Goal: Task Accomplishment & Management: Complete application form

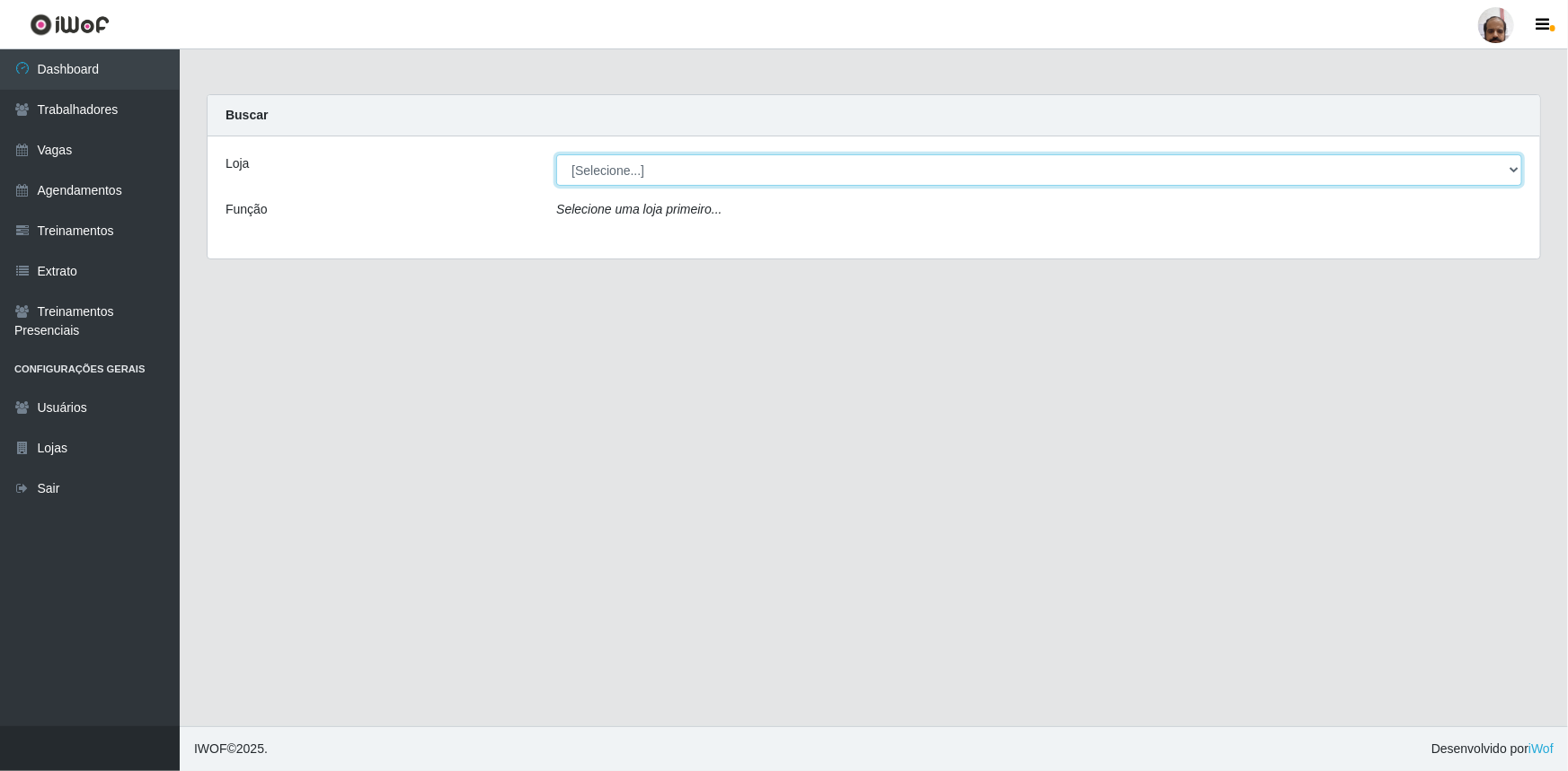
click at [795, 180] on select "[Selecione...] Mar Vermelho - Loja 05" at bounding box center [1038, 170] width 966 height 31
select select "252"
click at [556, 155] on select "[Selecione...] Mar Vermelho - Loja 05" at bounding box center [1038, 170] width 966 height 31
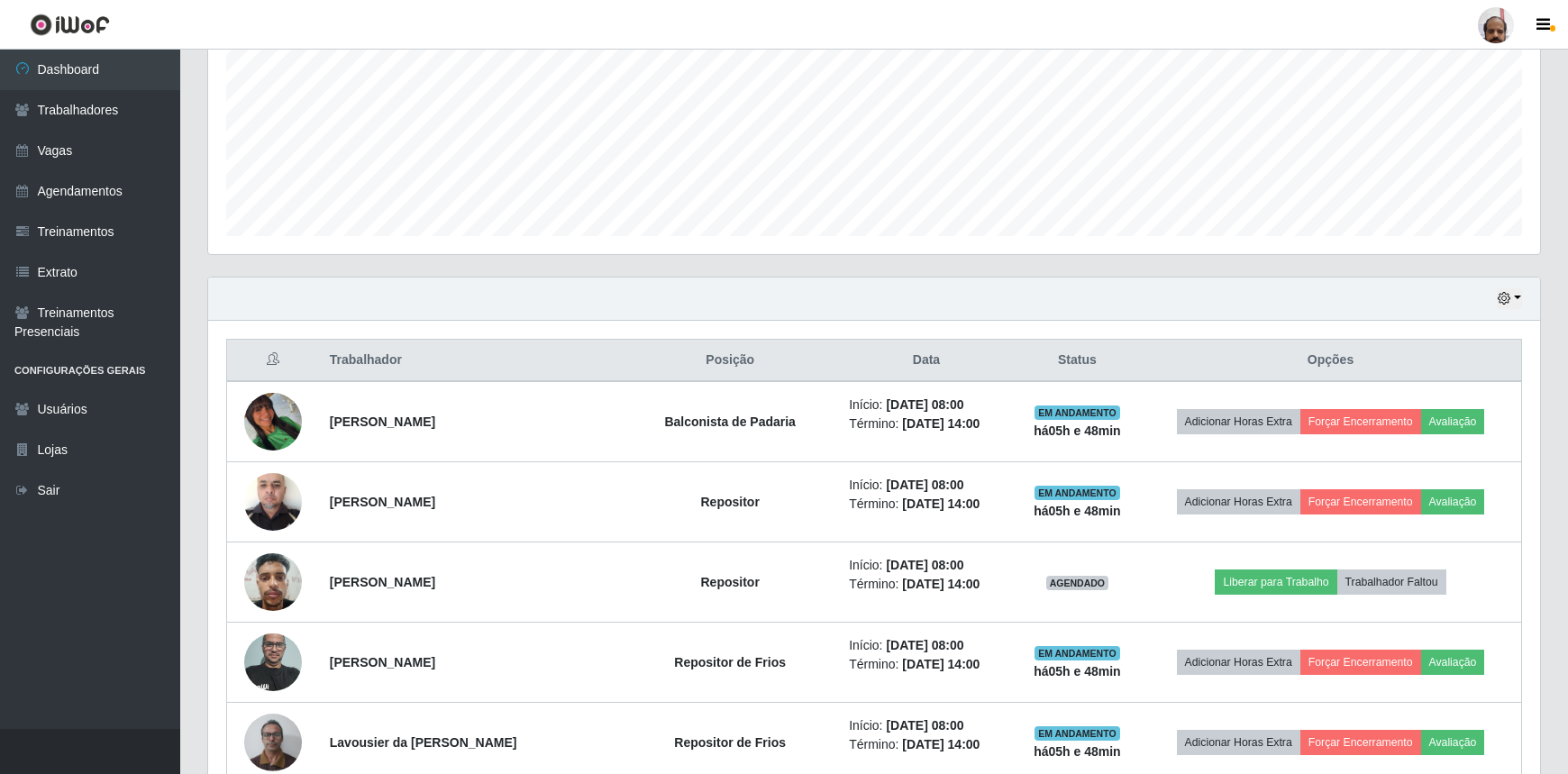
scroll to position [409, 0]
click at [1514, 295] on button "button" at bounding box center [1509, 297] width 25 height 20
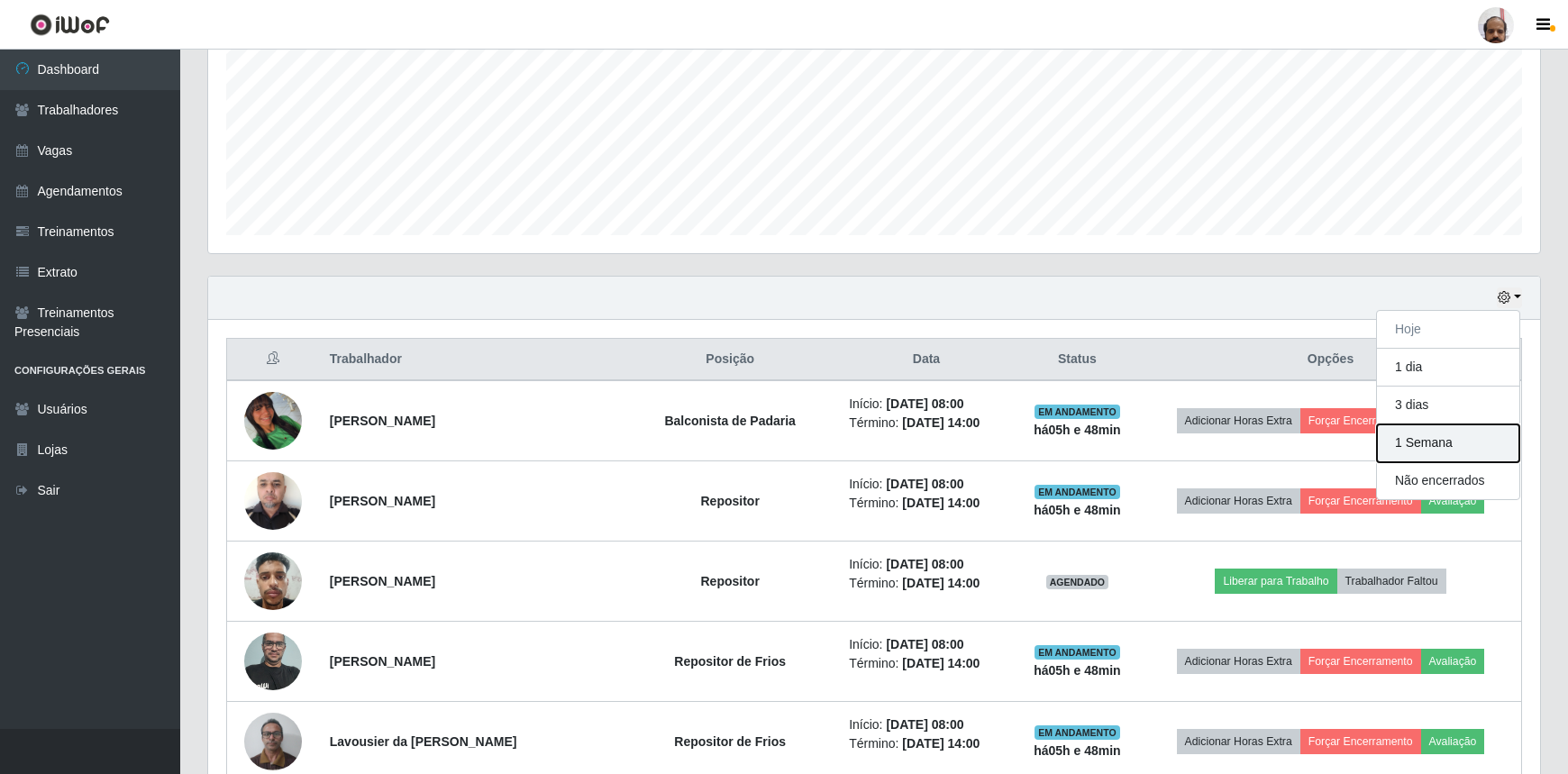
click at [1425, 447] on button "1 Semana" at bounding box center [1447, 443] width 142 height 38
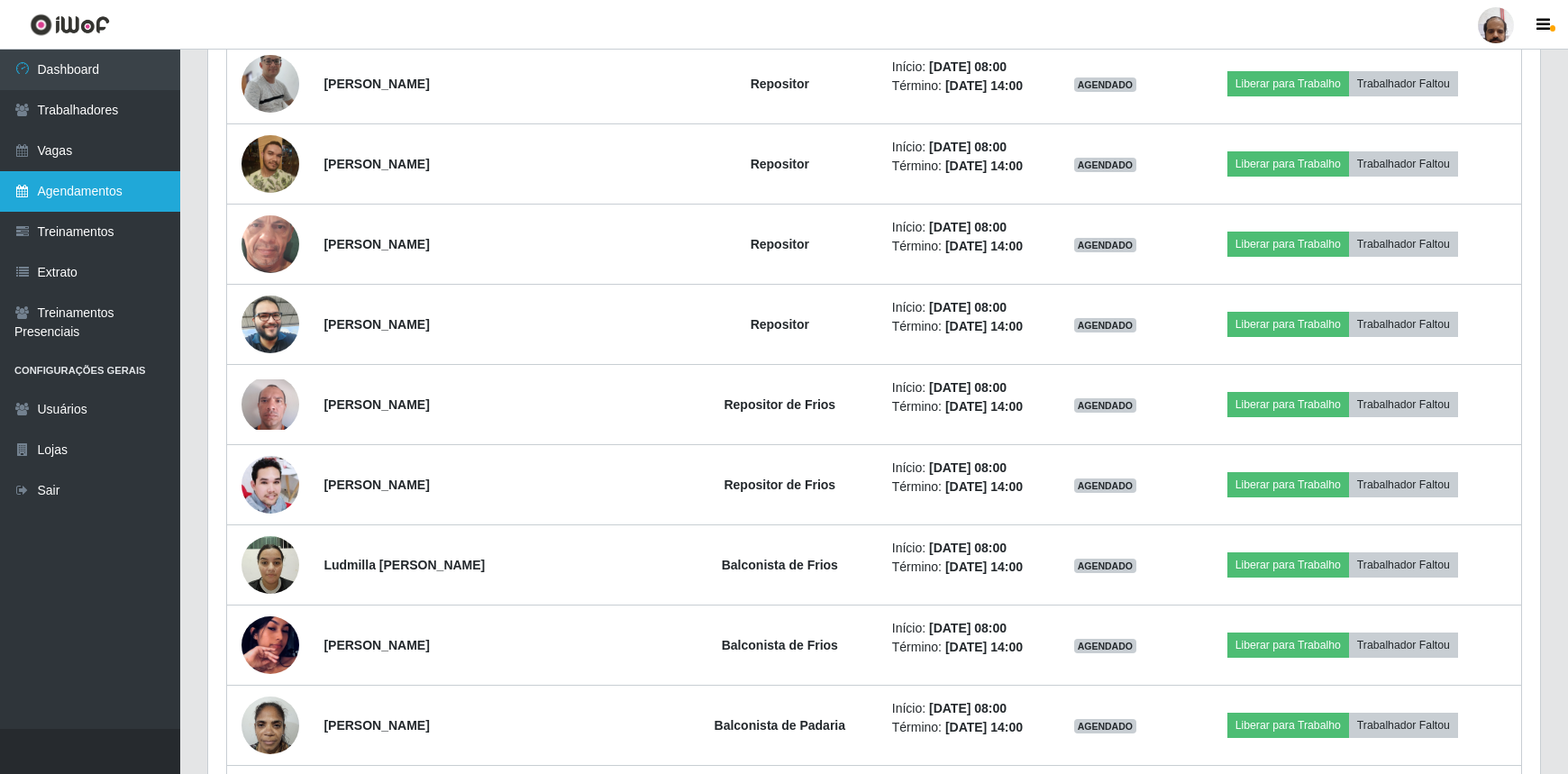
scroll to position [9981, 0]
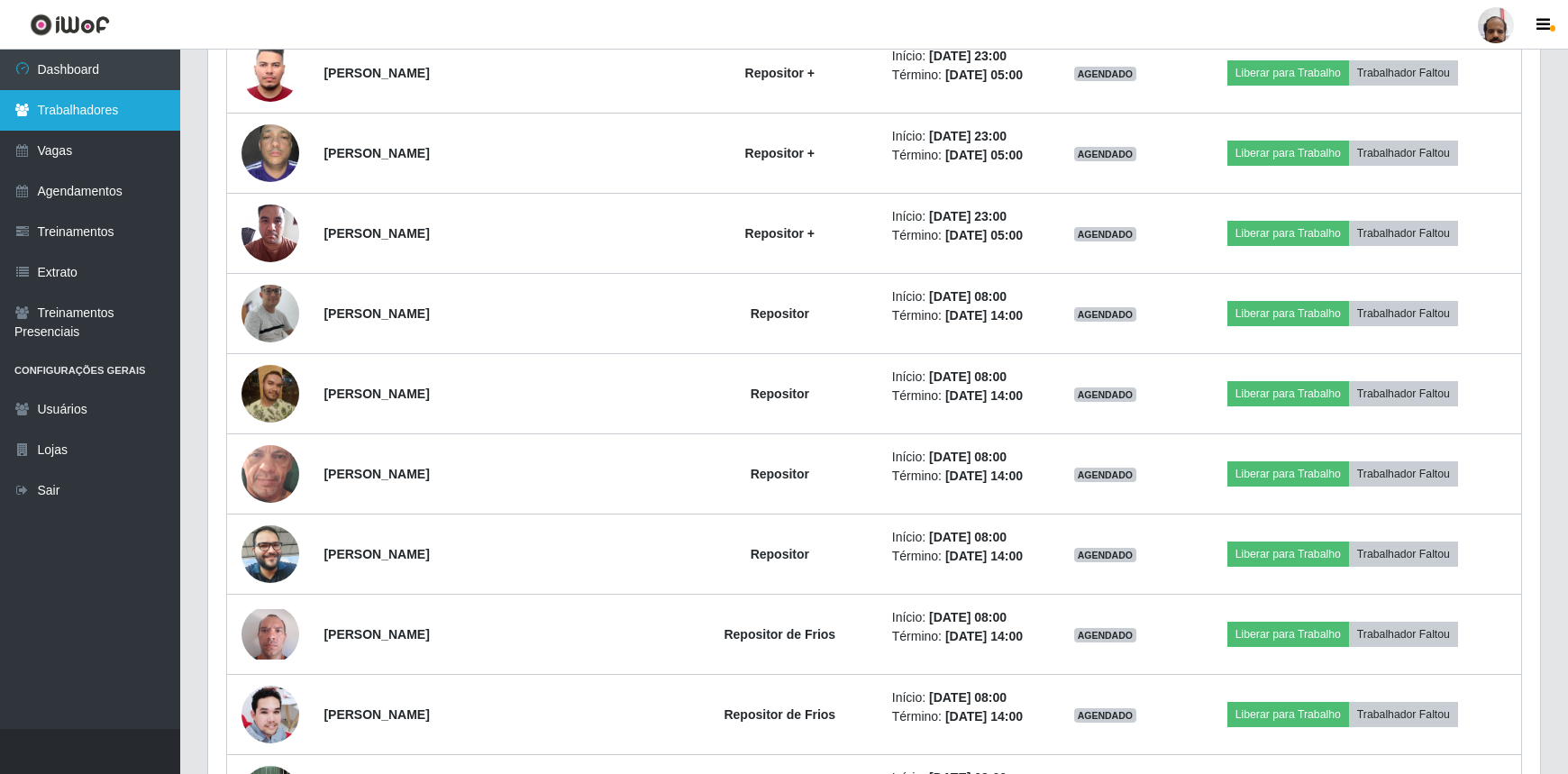
click at [105, 119] on link "Trabalhadores" at bounding box center [90, 111] width 180 height 41
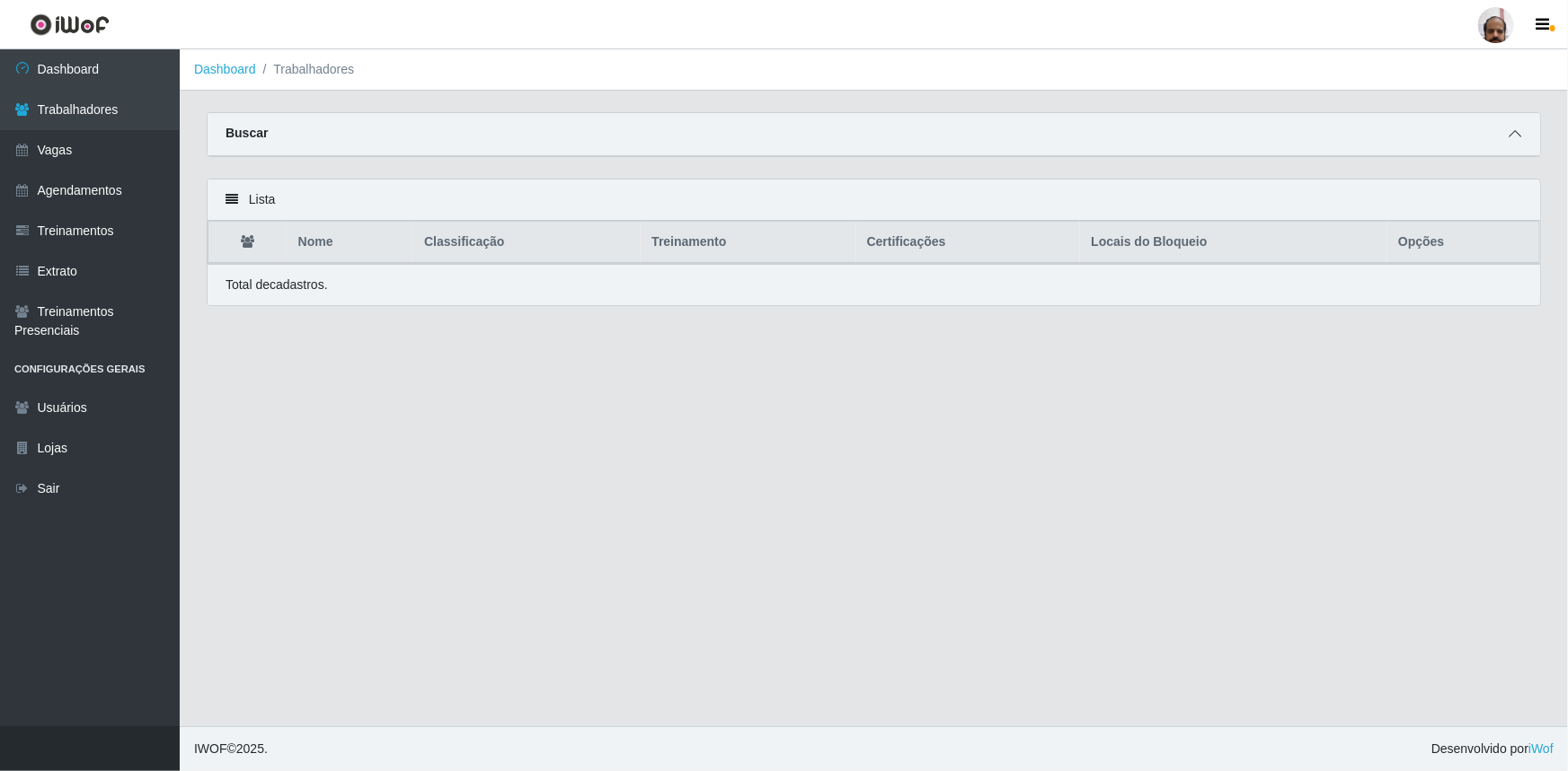
click at [1513, 140] on icon at bounding box center [1515, 134] width 13 height 13
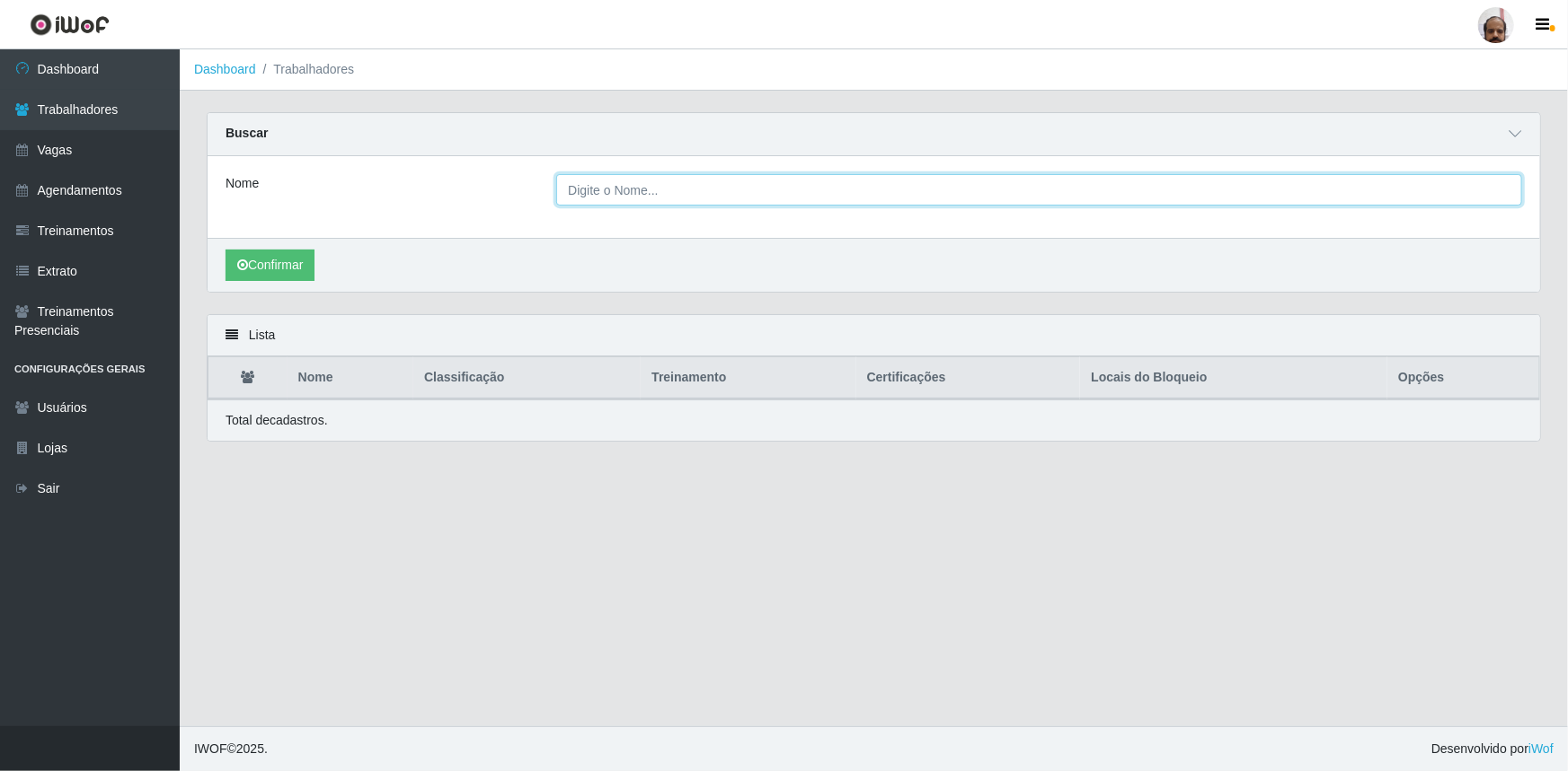
click at [758, 202] on input "Nome" at bounding box center [1038, 190] width 966 height 31
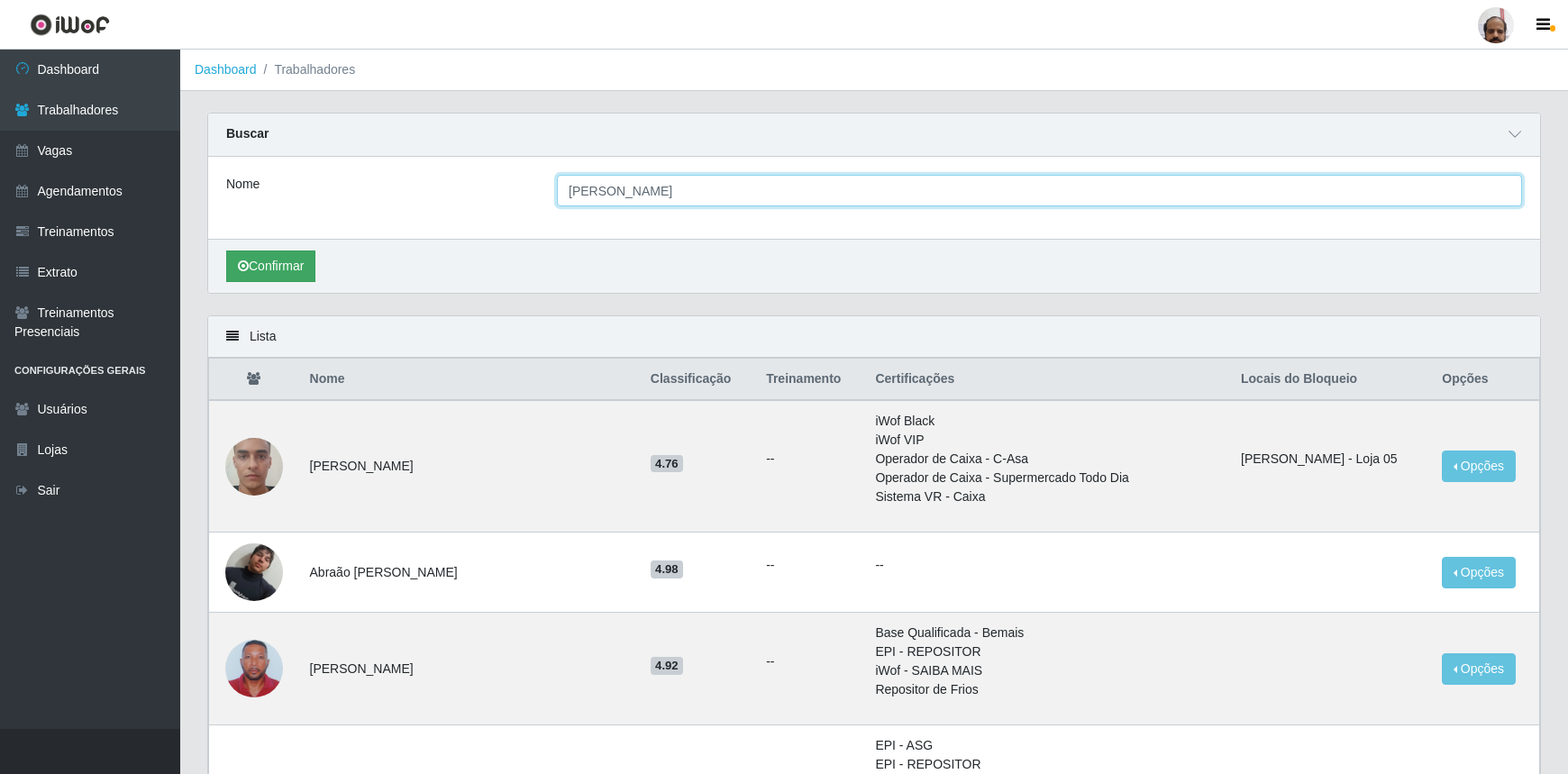
type input "[PERSON_NAME]"
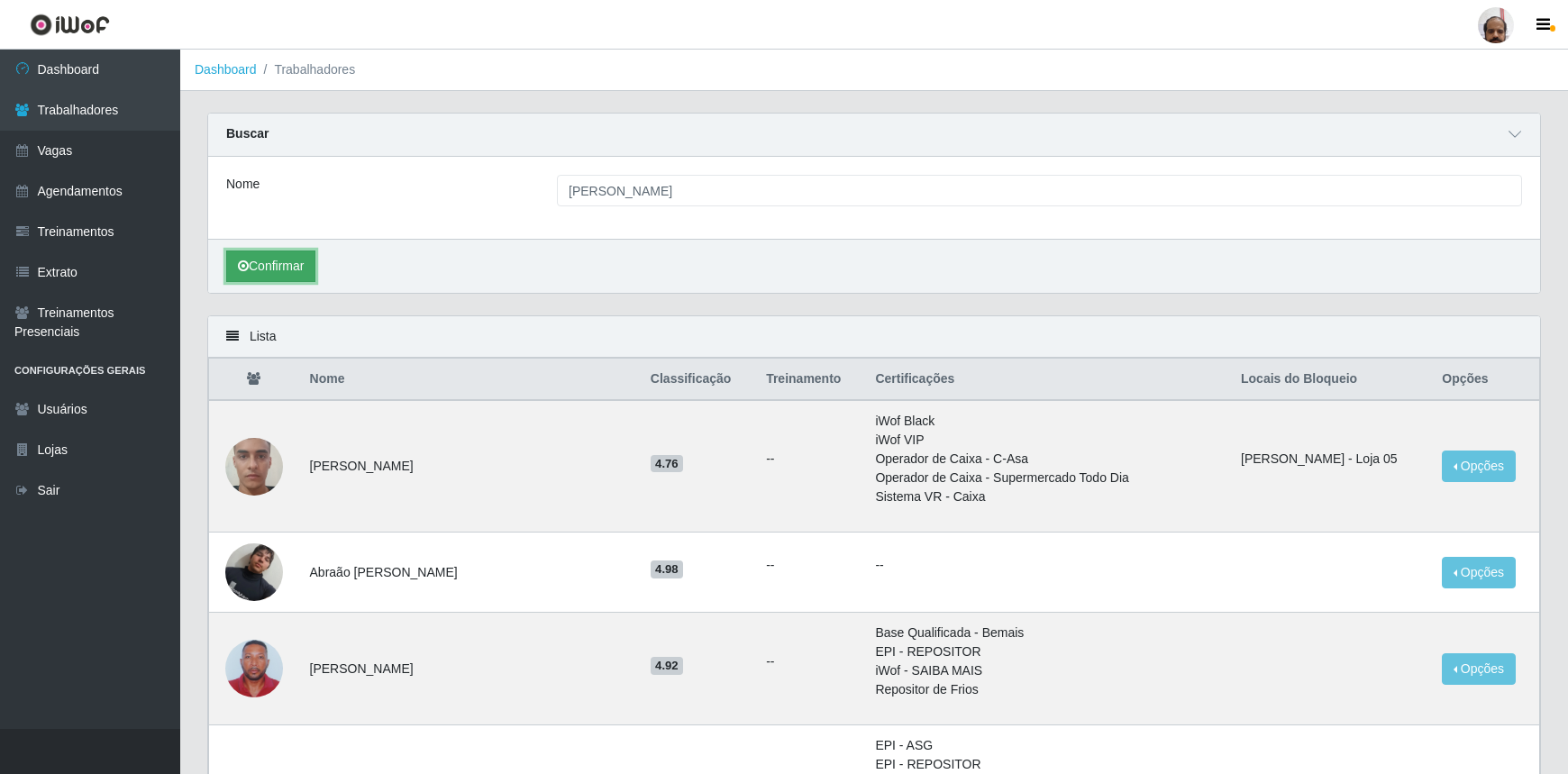
click at [303, 268] on button "Confirmar" at bounding box center [270, 267] width 89 height 32
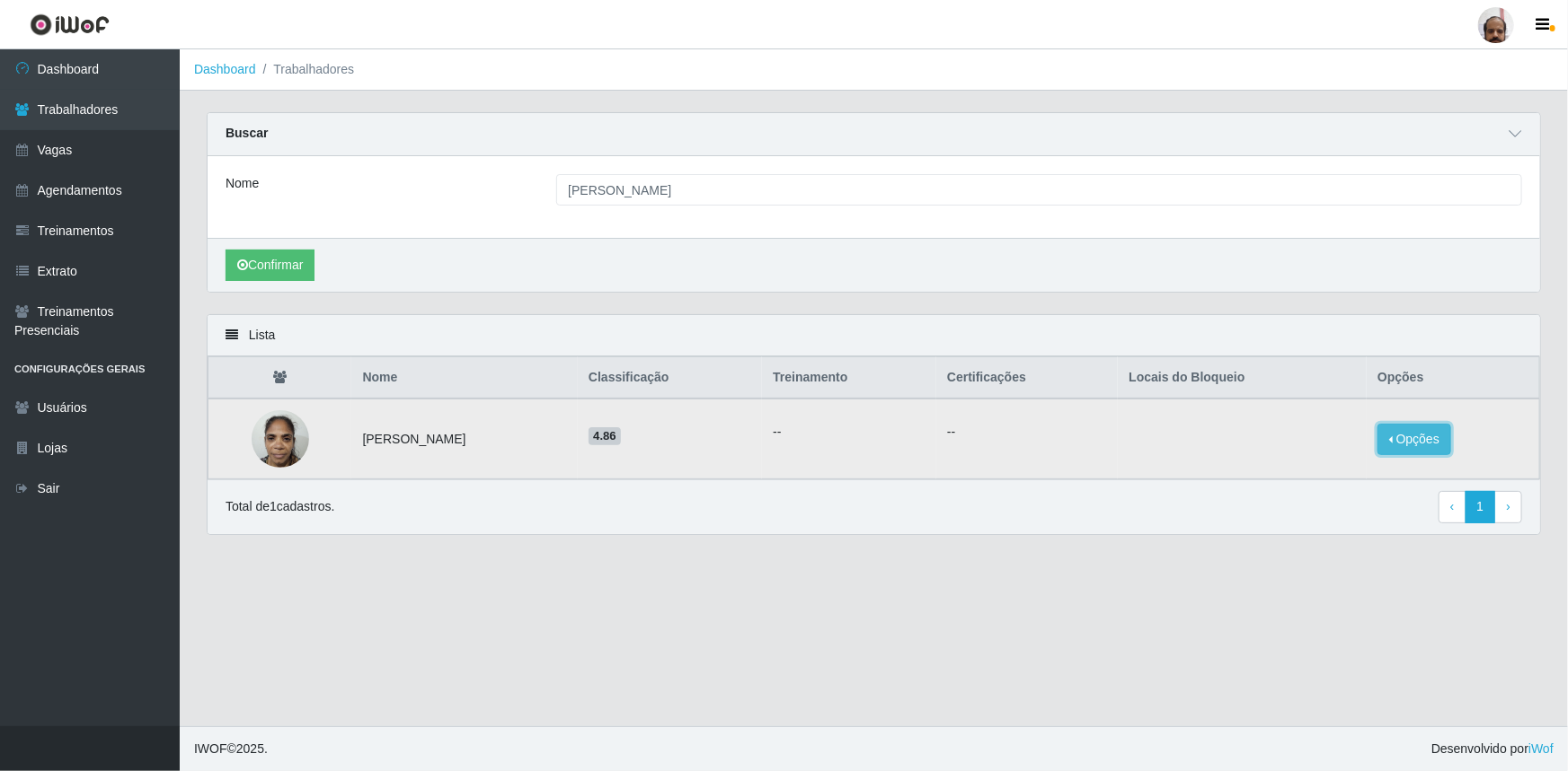
click at [1435, 445] on button "Opções" at bounding box center [1414, 440] width 74 height 31
click at [1315, 457] on button "Bloquear - Loja" at bounding box center [1302, 455] width 144 height 37
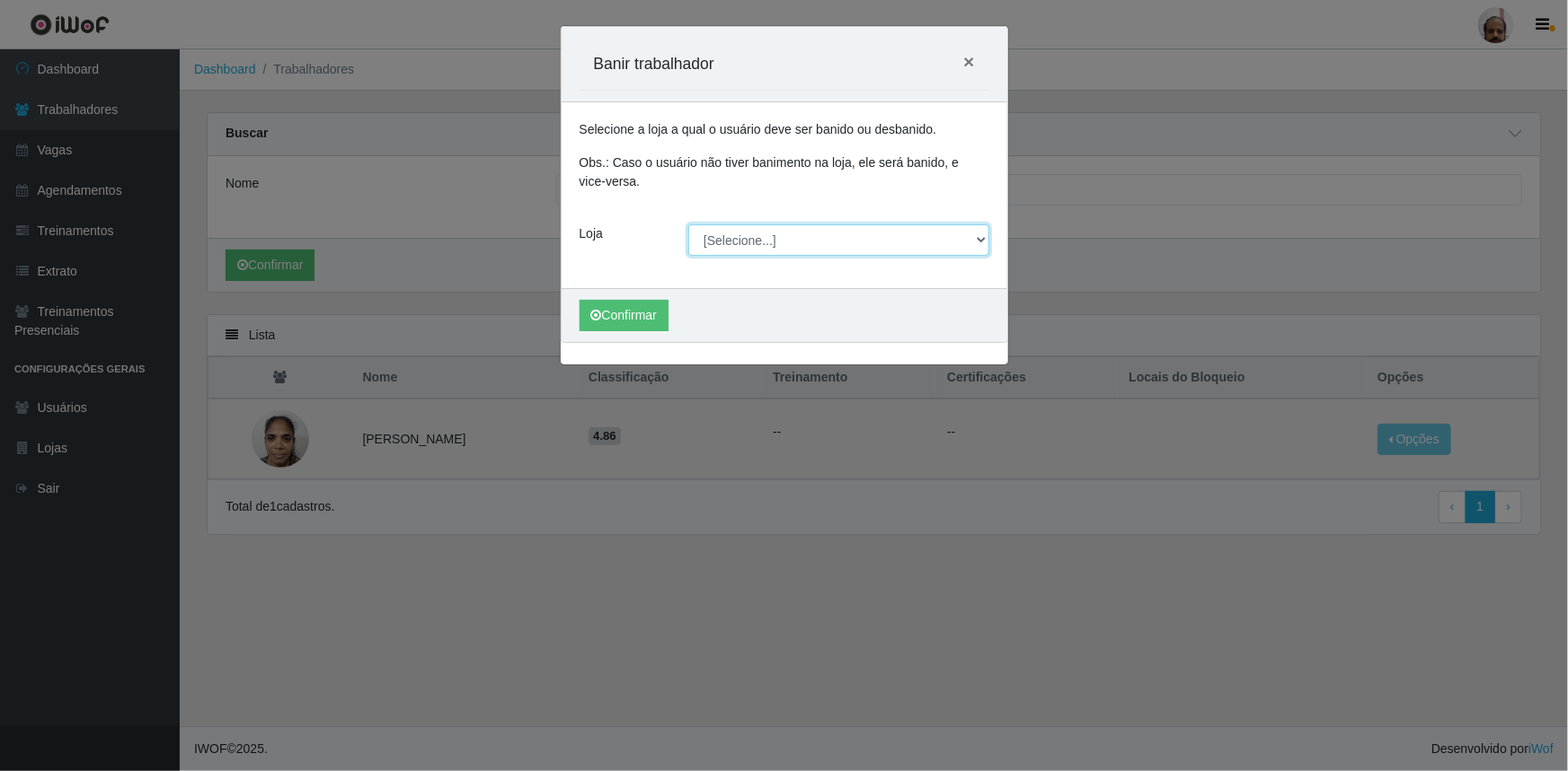
drag, startPoint x: 979, startPoint y: 240, endPoint x: 966, endPoint y: 248, distance: 15.3
click at [979, 240] on select "[Selecione...] Mar Vermelho - Loja 05" at bounding box center [838, 240] width 301 height 31
select select "252"
click at [688, 224] on select "[Selecione...] Mar Vermelho - Loja 05" at bounding box center [838, 240] width 301 height 31
click at [618, 321] on button "Confirmar" at bounding box center [624, 316] width 89 height 31
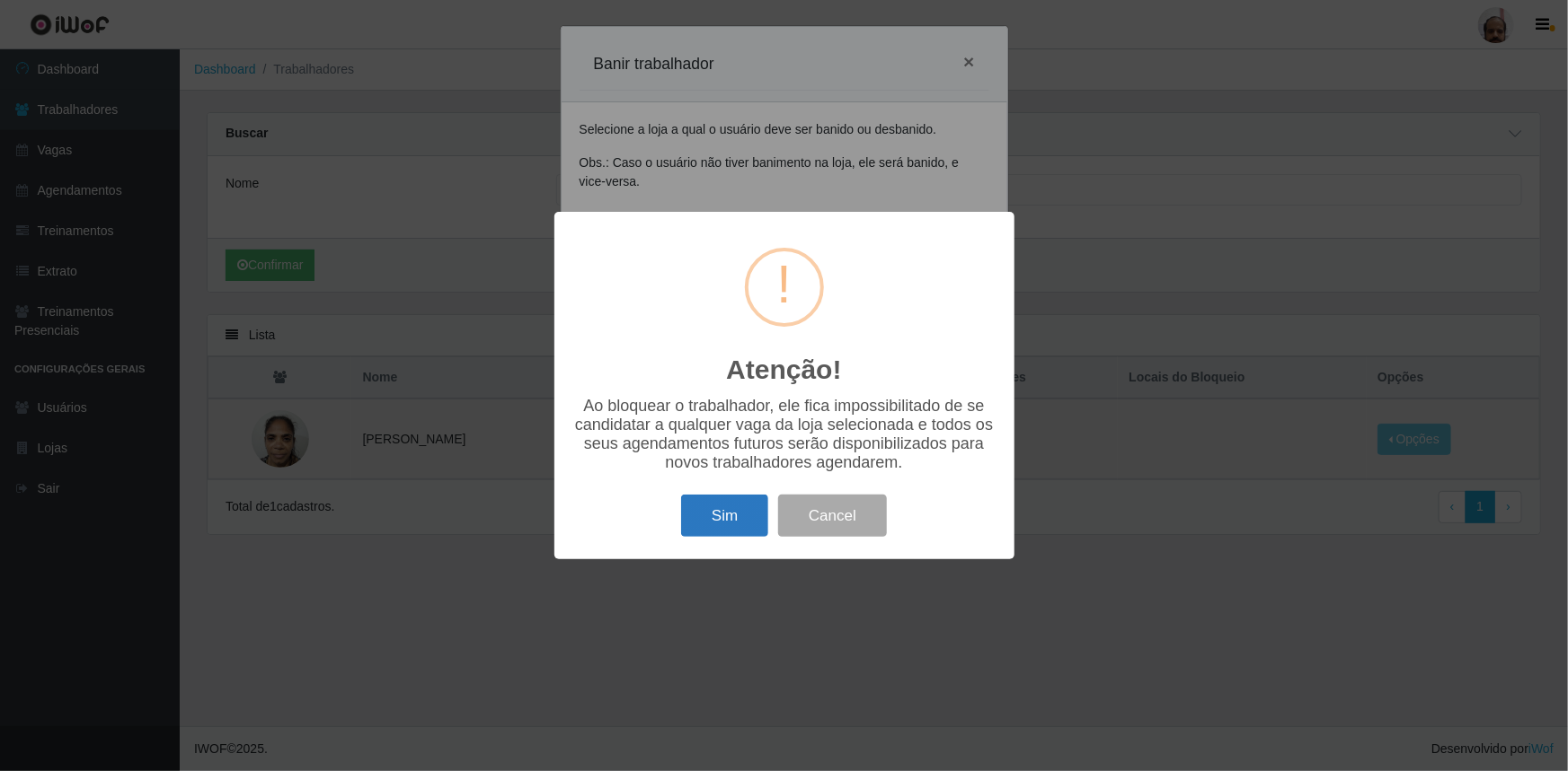
click at [725, 517] on button "Sim" at bounding box center [724, 516] width 87 height 43
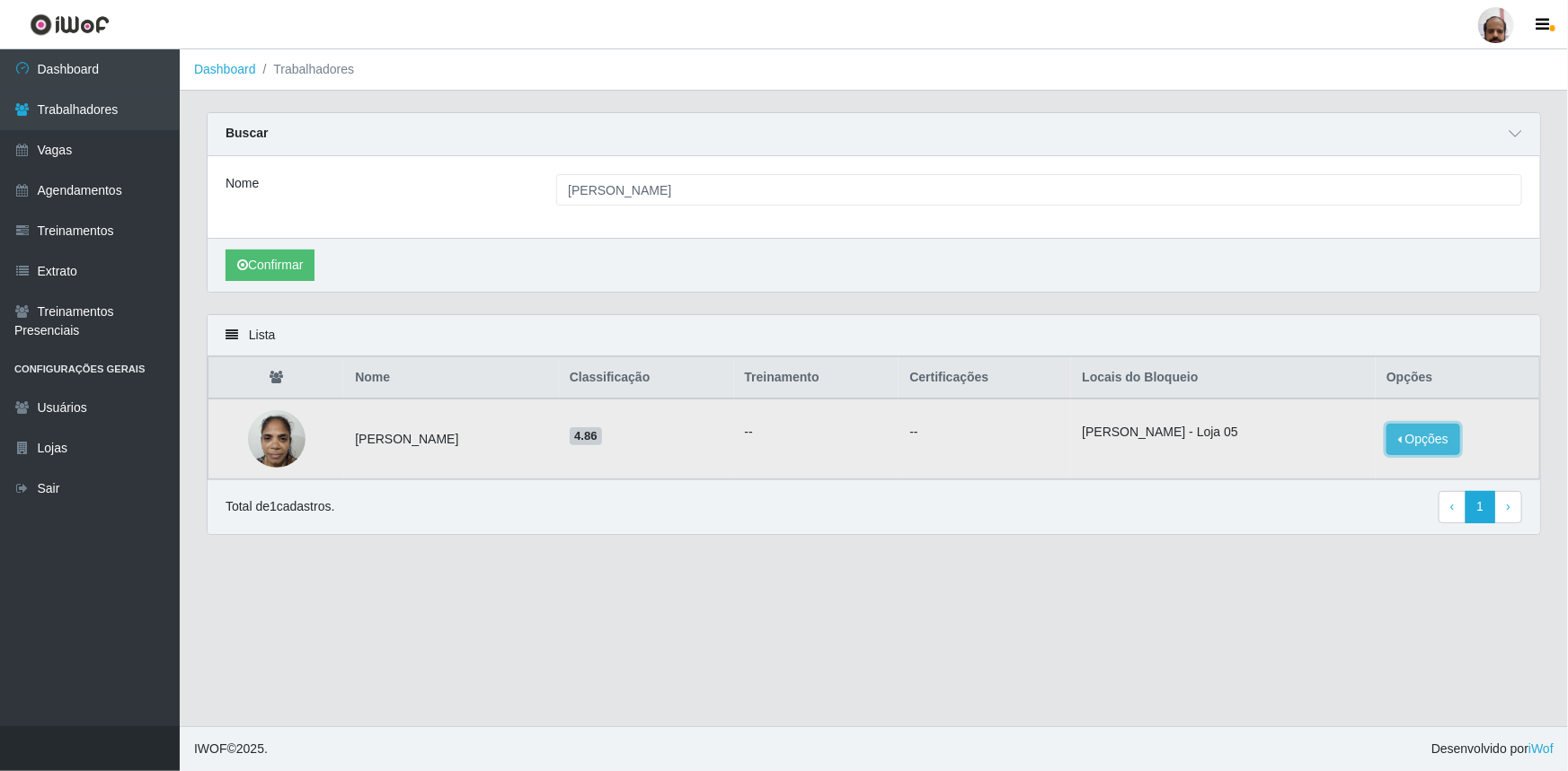
click at [1437, 448] on button "Opções" at bounding box center [1424, 440] width 74 height 31
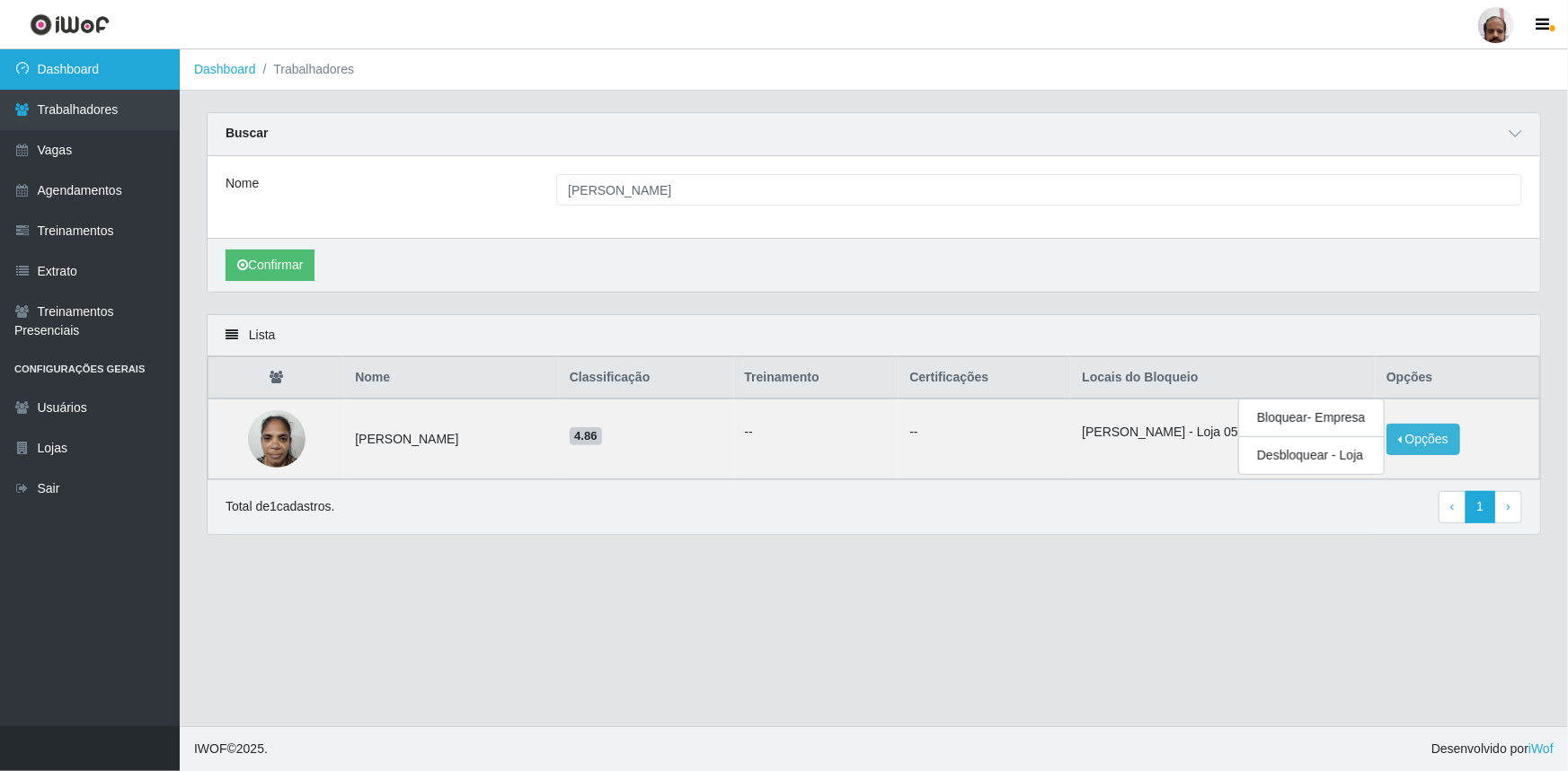
drag, startPoint x: 112, startPoint y: 69, endPoint x: 104, endPoint y: 73, distance: 8.9
click at [112, 69] on link "Dashboard" at bounding box center [90, 69] width 180 height 41
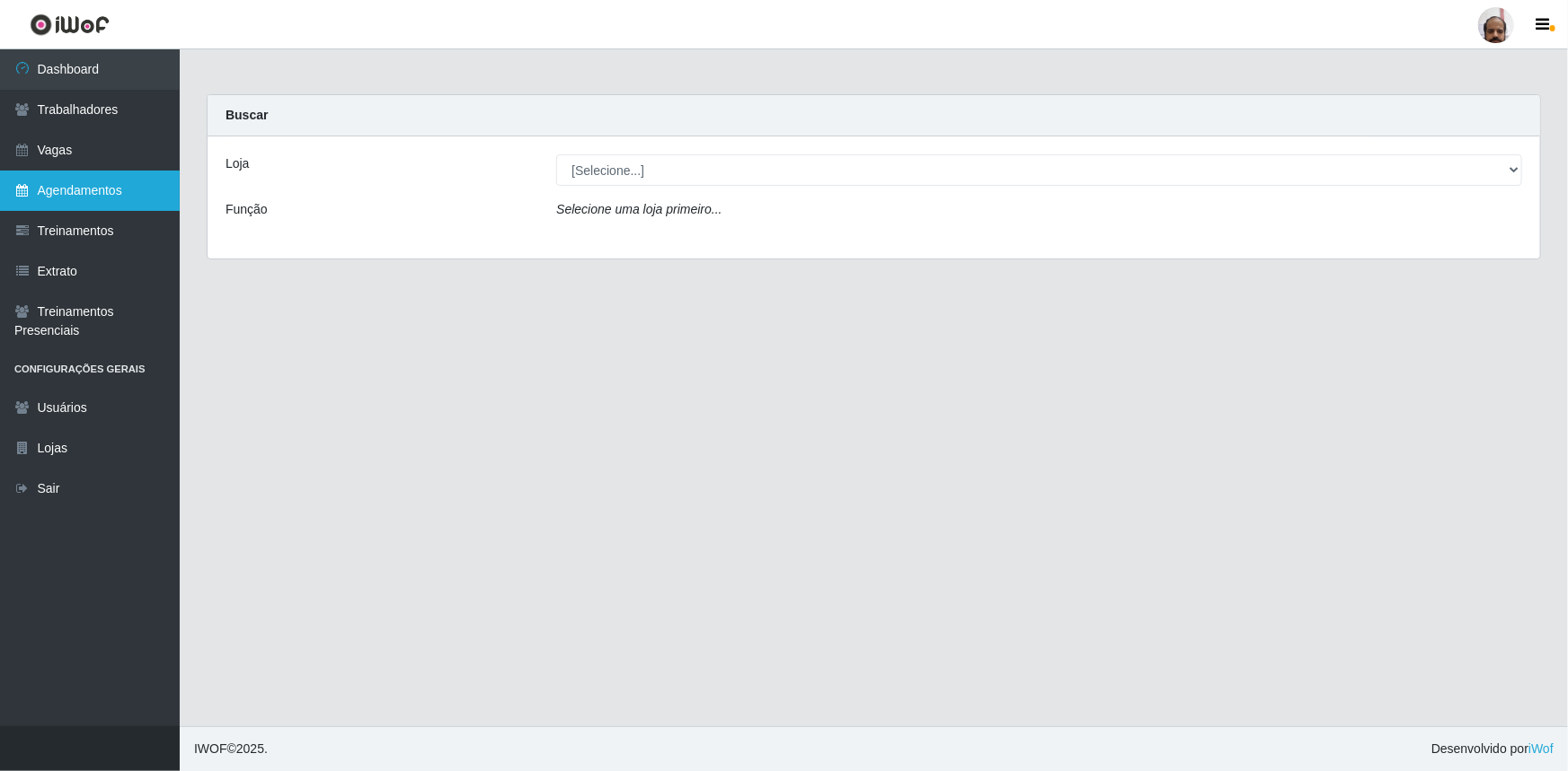
click at [119, 185] on link "Agendamentos" at bounding box center [90, 191] width 180 height 41
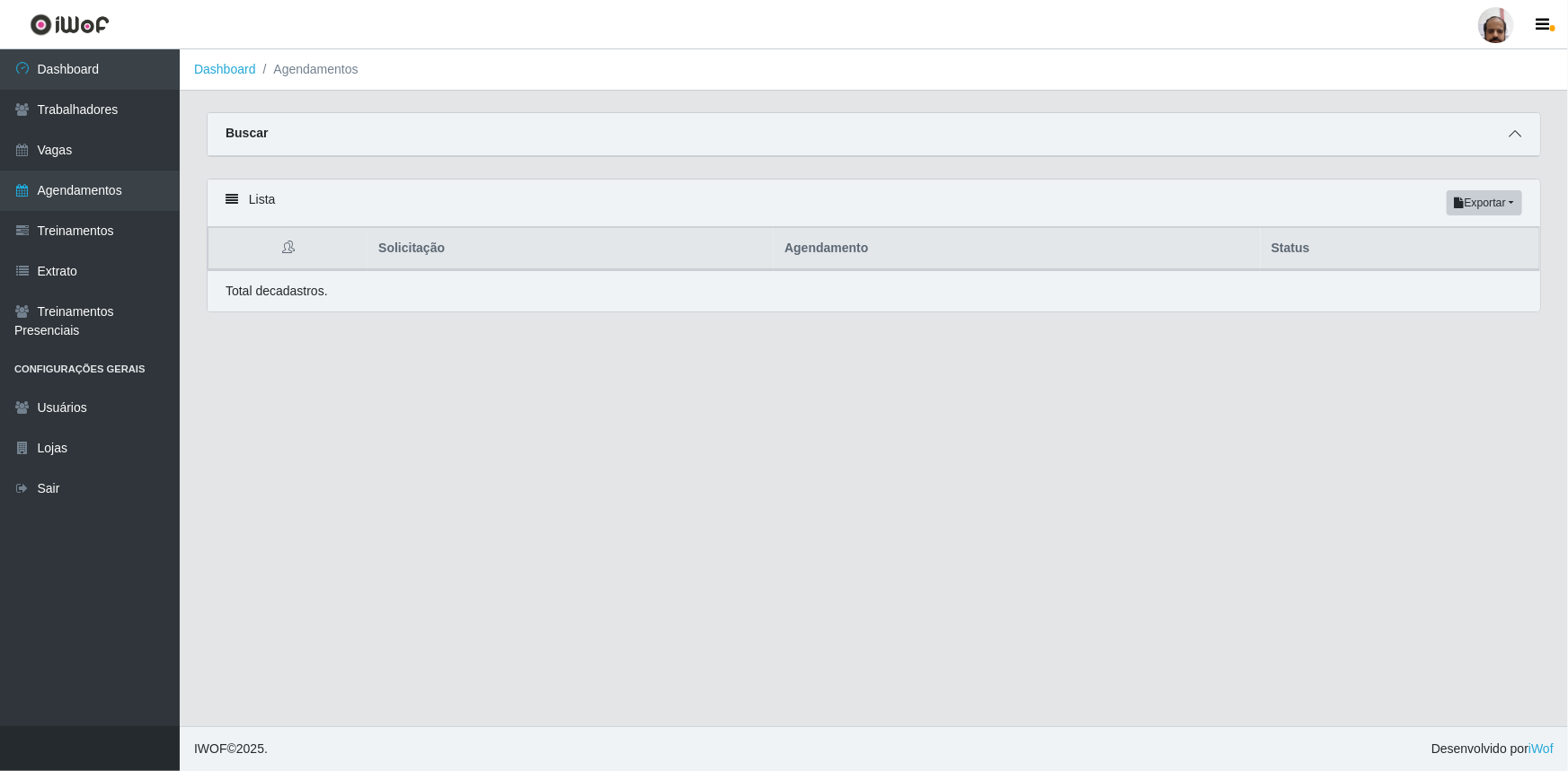
click at [1517, 140] on icon at bounding box center [1515, 134] width 13 height 13
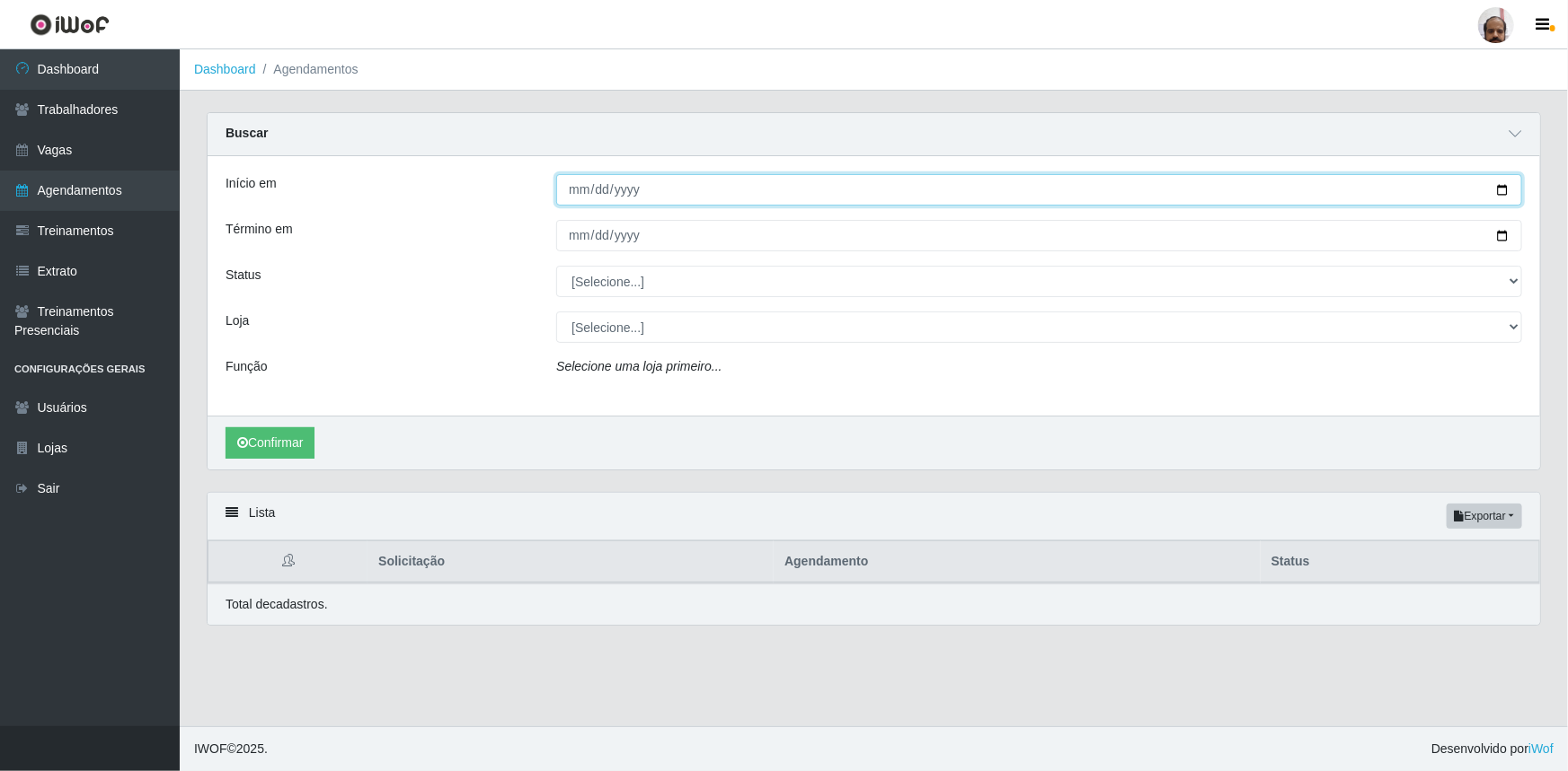
click at [1500, 187] on input "Início em" at bounding box center [1038, 190] width 966 height 31
type input "[DATE]"
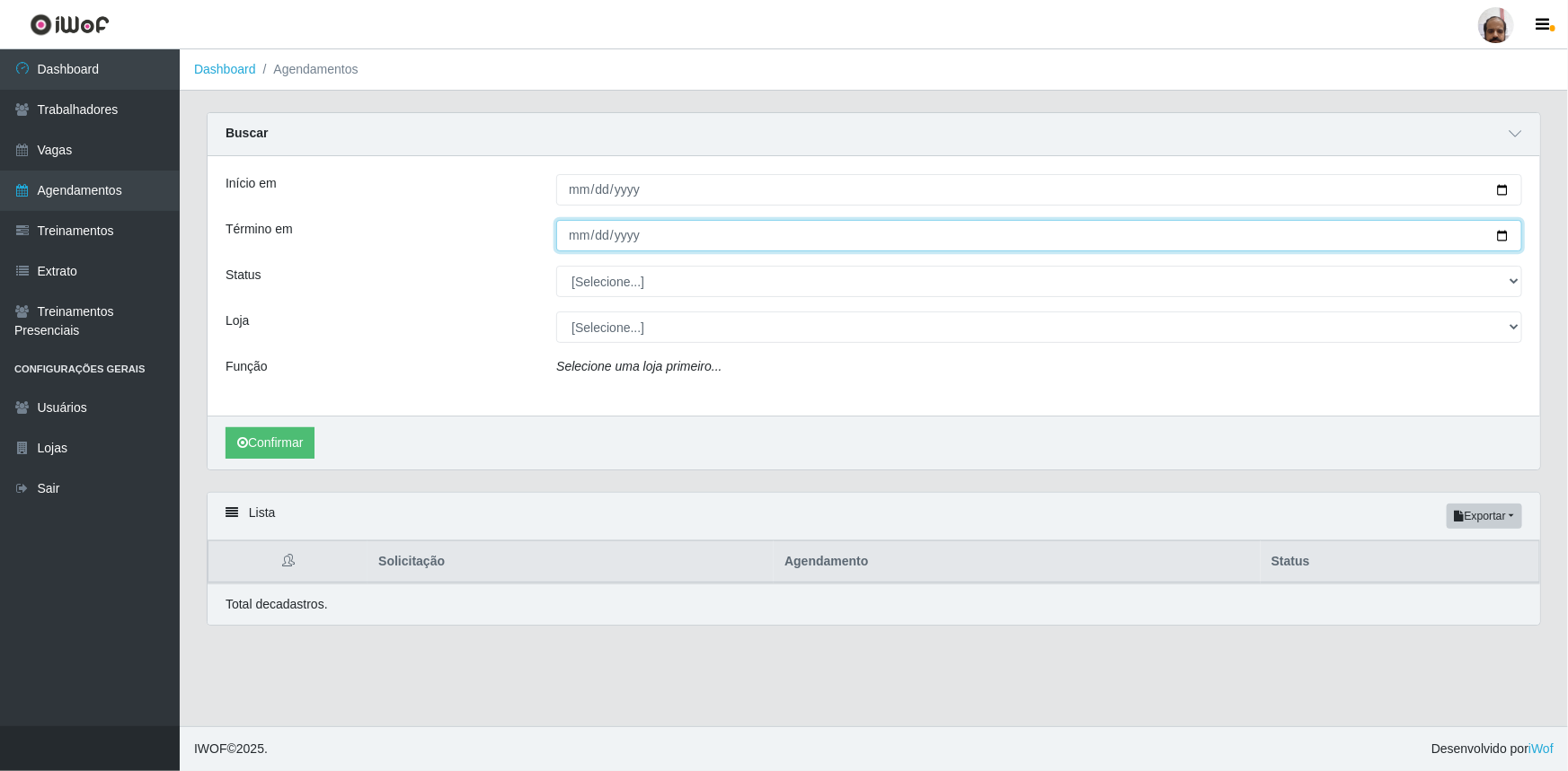
click at [1501, 234] on input "Término em" at bounding box center [1038, 236] width 966 height 31
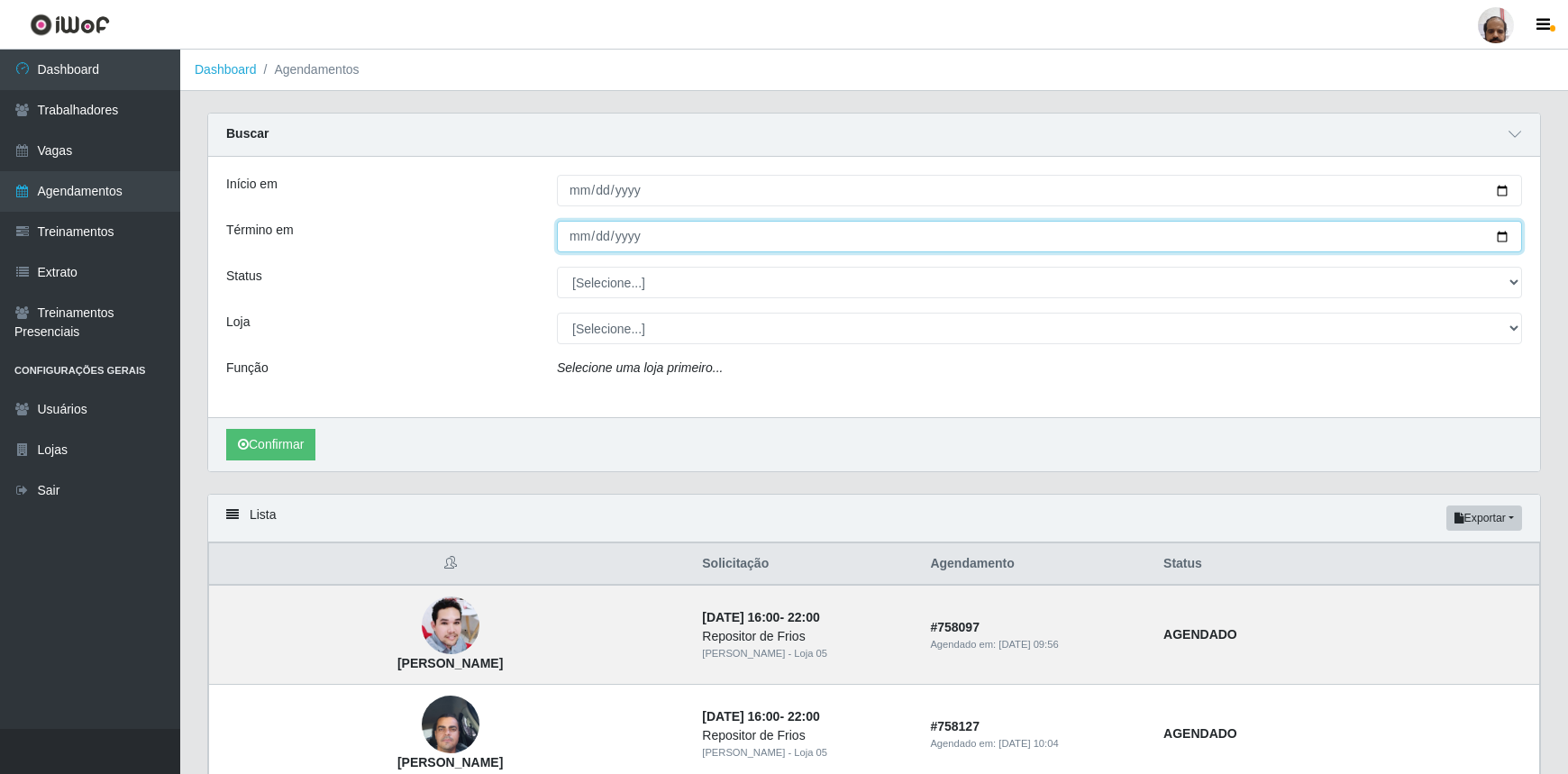
type input "[DATE]"
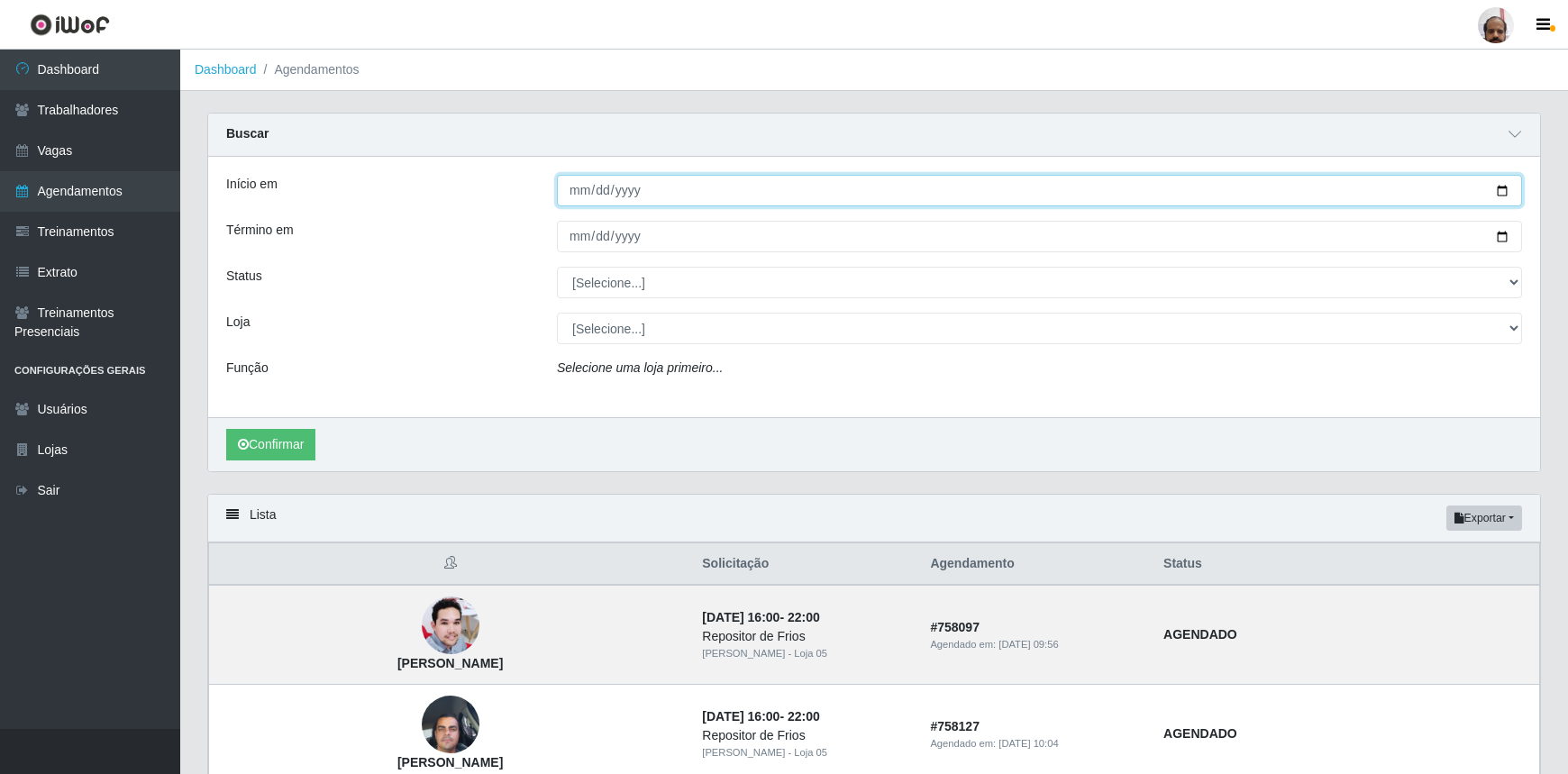
click at [1498, 190] on input "[DATE]" at bounding box center [1039, 190] width 965 height 32
type input "[DATE]"
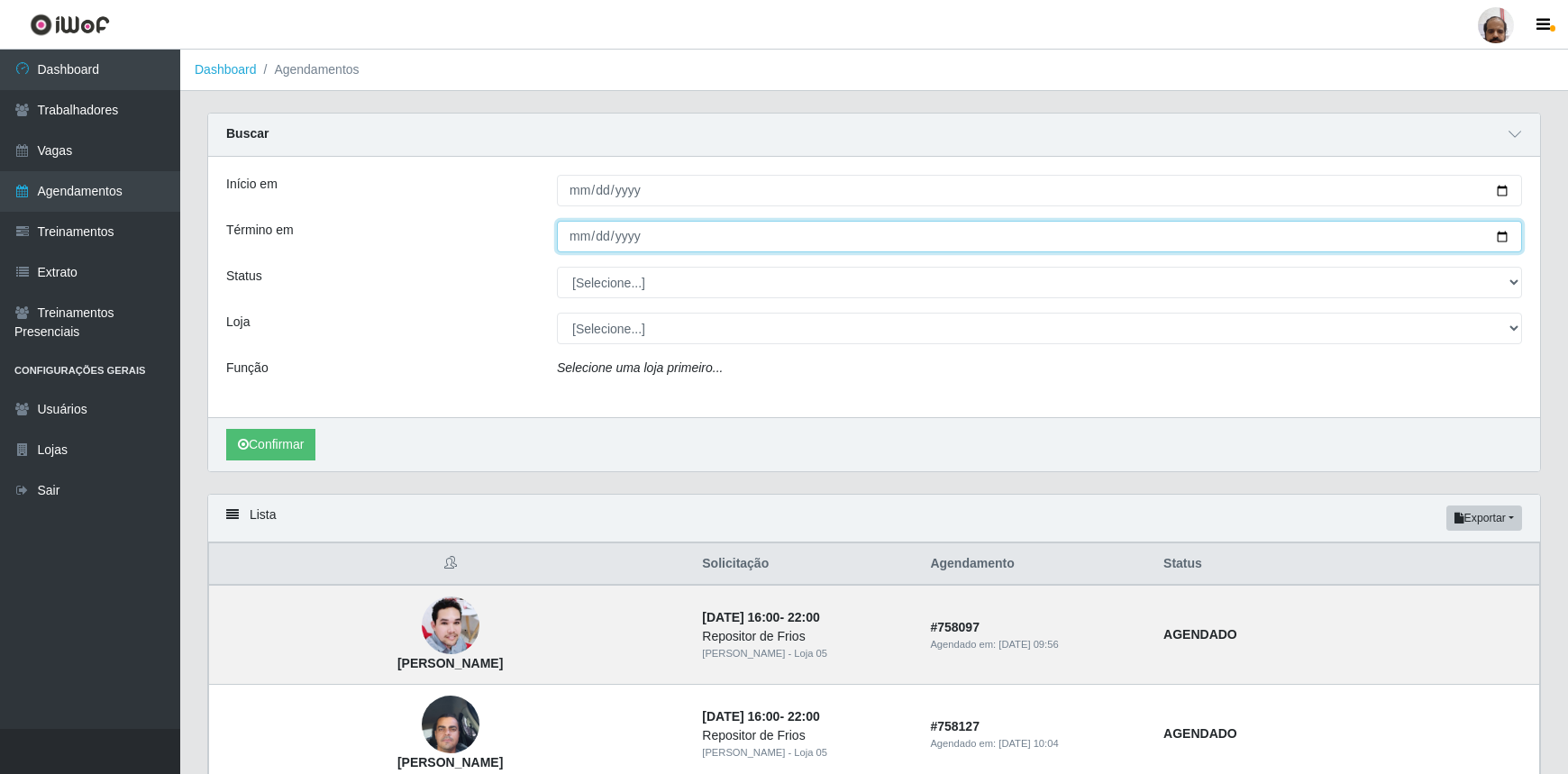
click at [1507, 236] on input "[DATE]" at bounding box center [1039, 237] width 965 height 32
type input "[DATE]"
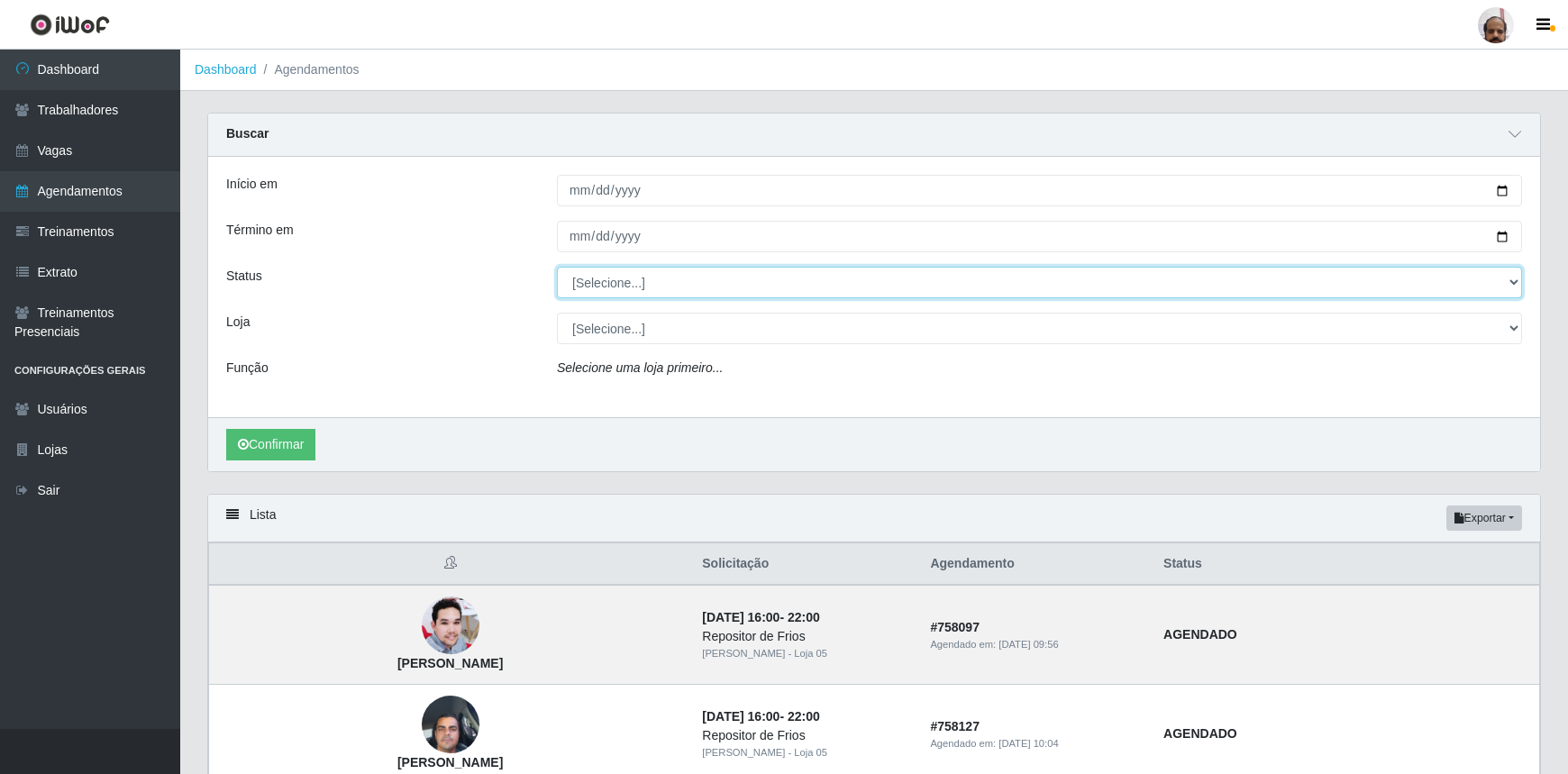
drag, startPoint x: 1521, startPoint y: 286, endPoint x: 1511, endPoint y: 288, distance: 10.2
click at [1522, 286] on div "[Selecione...] AGENDADO AGUARDANDO LIBERAR EM ANDAMENTO EM REVISÃO FINALIZADO C…" at bounding box center [1039, 282] width 992 height 32
select select "AGENDADO"
click at [556, 267] on select "[Selecione...] AGENDADO AGUARDANDO LIBERAR EM ANDAMENTO EM REVISÃO FINALIZADO C…" at bounding box center [1039, 282] width 965 height 32
click at [1514, 332] on select "[Selecione...] Mar Vermelho - Loja 05" at bounding box center [1039, 329] width 965 height 32
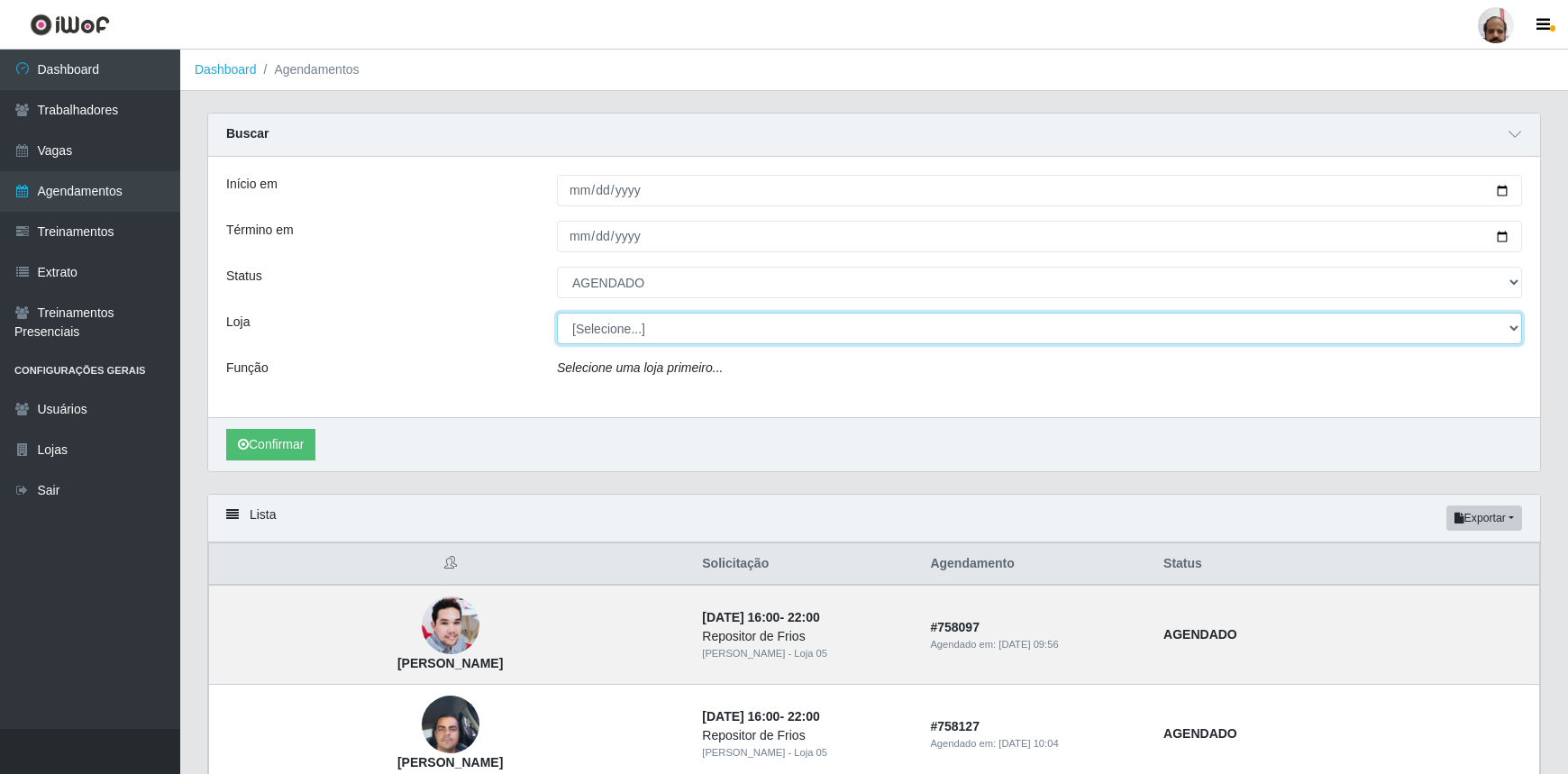
select select "252"
click at [556, 313] on select "[Selecione...] Mar Vermelho - Loja 05" at bounding box center [1039, 329] width 965 height 32
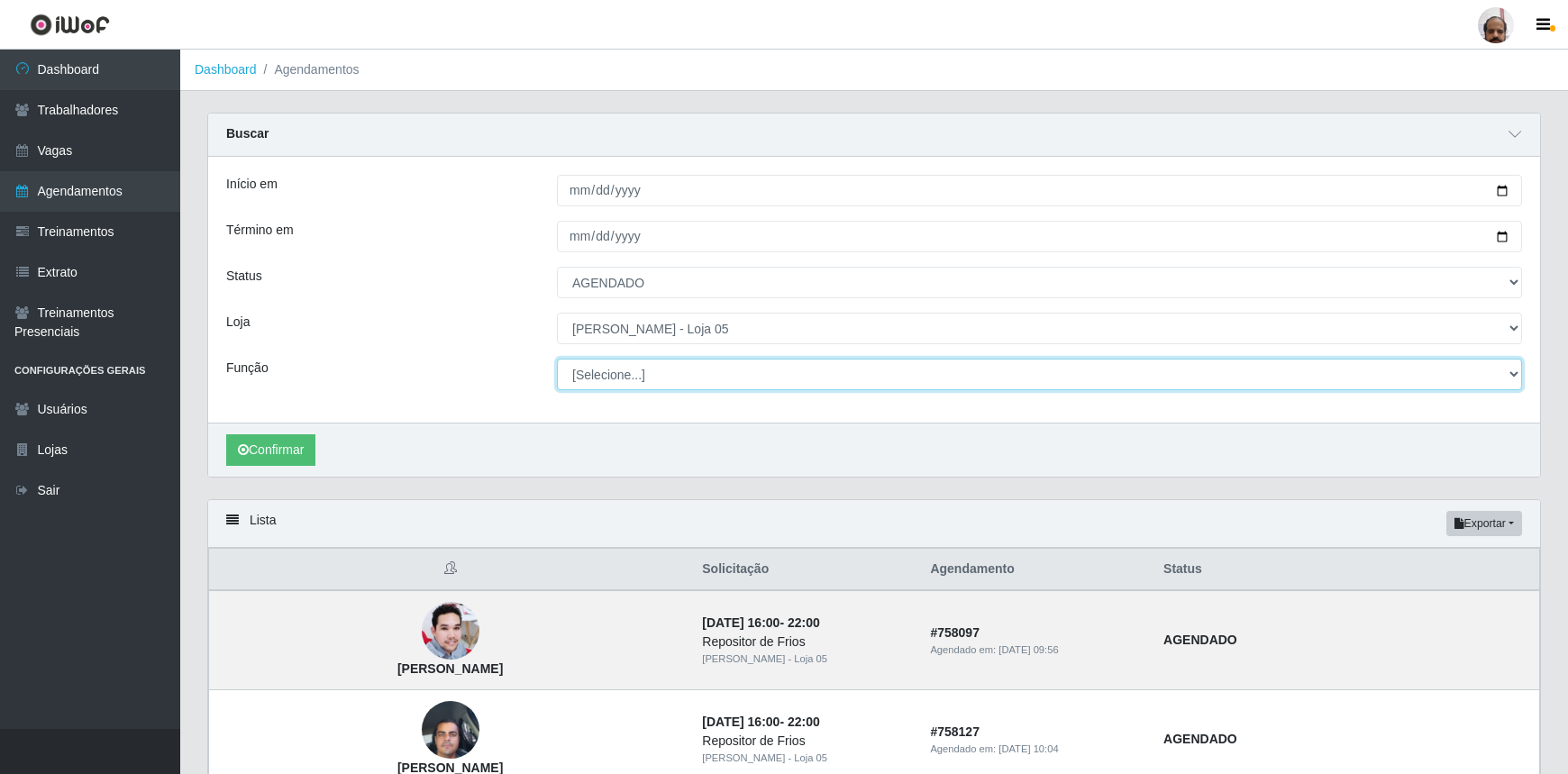
drag, startPoint x: 1511, startPoint y: 377, endPoint x: 1501, endPoint y: 380, distance: 10.4
click at [1511, 377] on select "[Selecione...] ASG ASG + ASG ++ Auxiliar de Depósito Auxiliar de Depósito + Aux…" at bounding box center [1039, 374] width 965 height 32
select select "115"
click at [556, 359] on select "[Selecione...] ASG ASG + ASG ++ Auxiliar de Depósito Auxiliar de Depósito + Aux…" at bounding box center [1039, 374] width 965 height 32
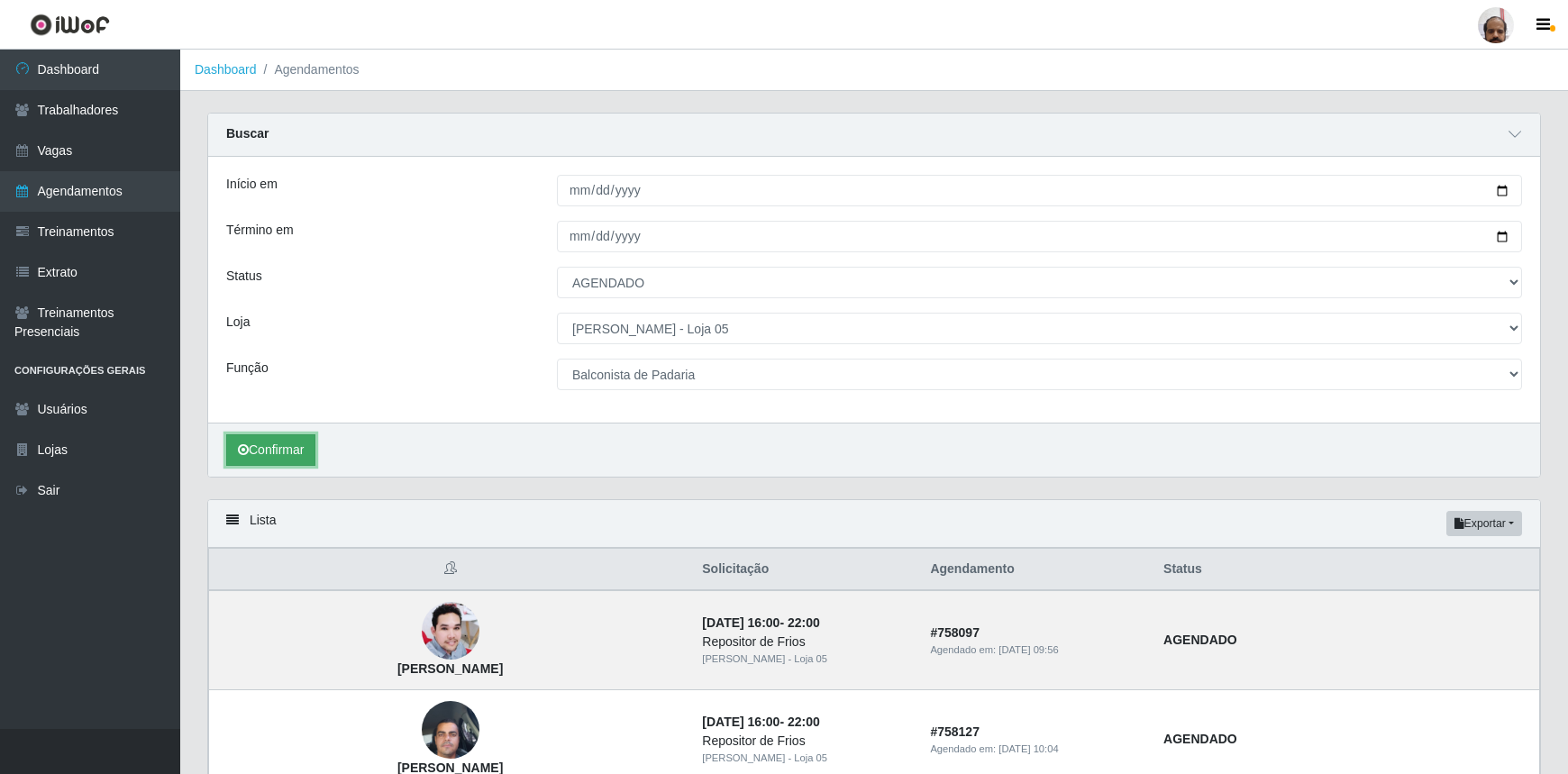
click at [286, 446] on button "Confirmar" at bounding box center [270, 451] width 89 height 32
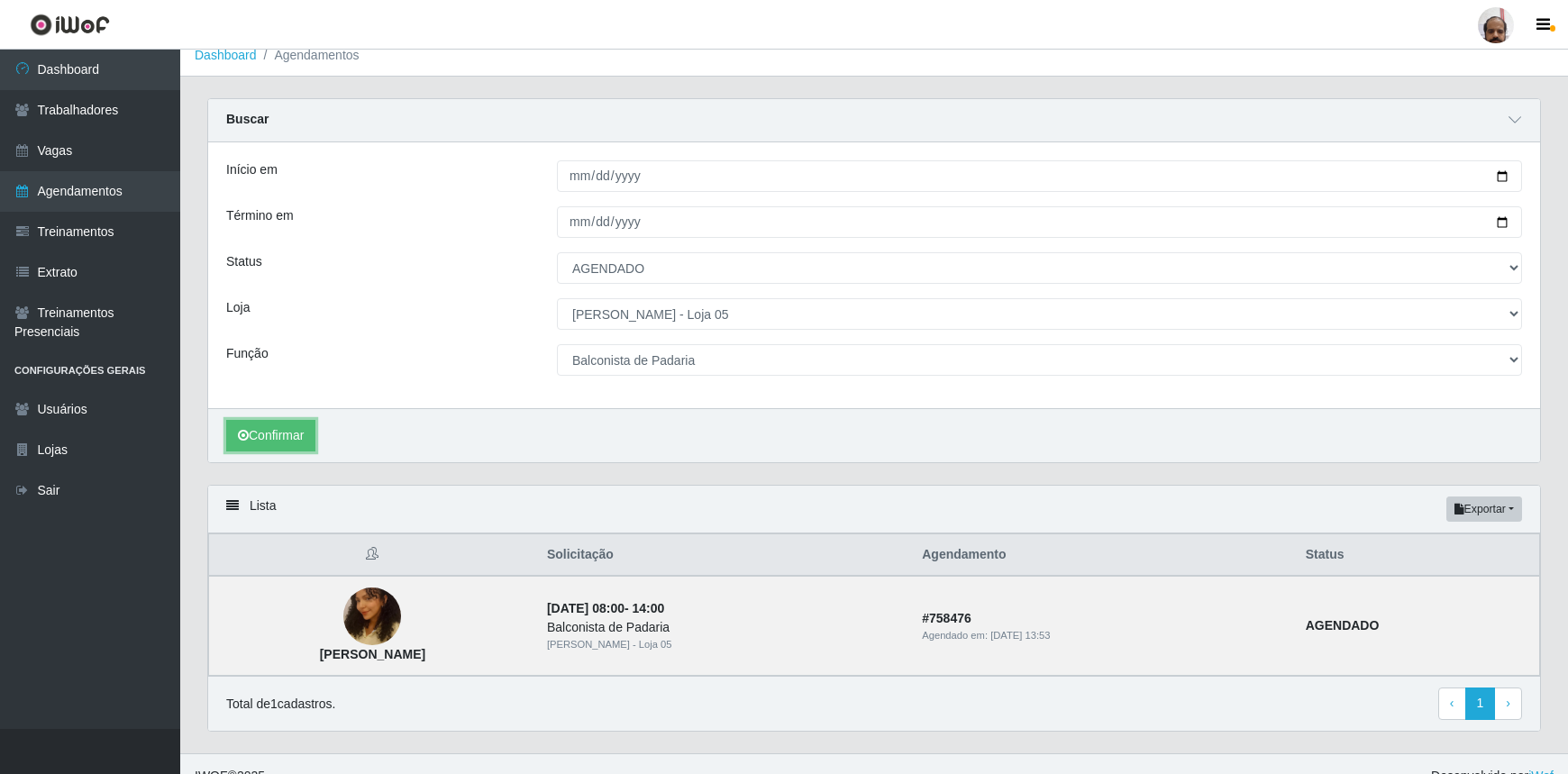
scroll to position [37, 0]
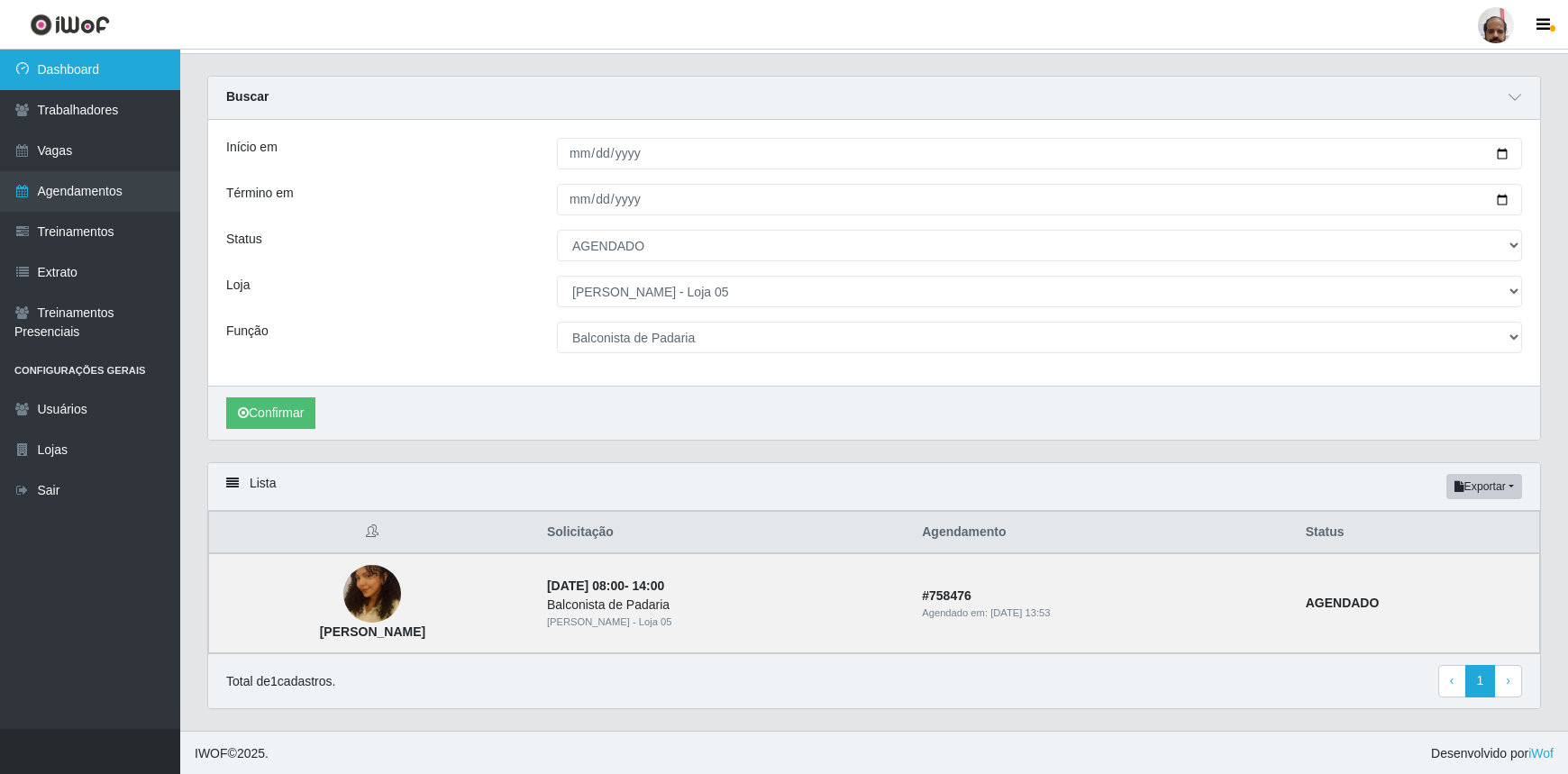
click at [88, 74] on link "Dashboard" at bounding box center [90, 70] width 180 height 41
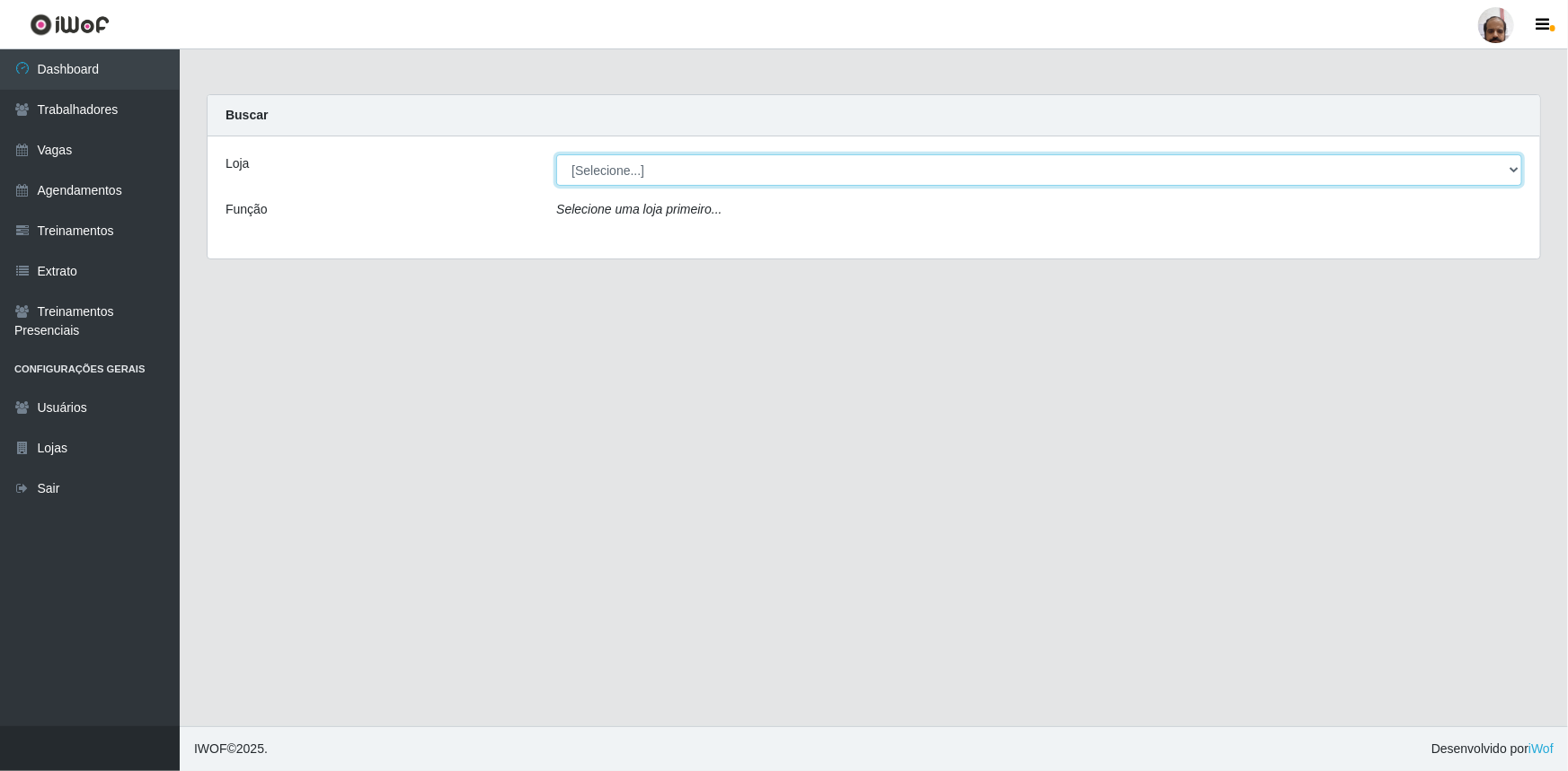
drag, startPoint x: 1509, startPoint y: 174, endPoint x: 1492, endPoint y: 182, distance: 18.8
click at [1509, 174] on select "[Selecione...] Mar Vermelho - Loja 05" at bounding box center [1038, 170] width 966 height 31
select select "252"
click at [556, 155] on select "[Selecione...] Mar Vermelho - Loja 05" at bounding box center [1038, 170] width 966 height 31
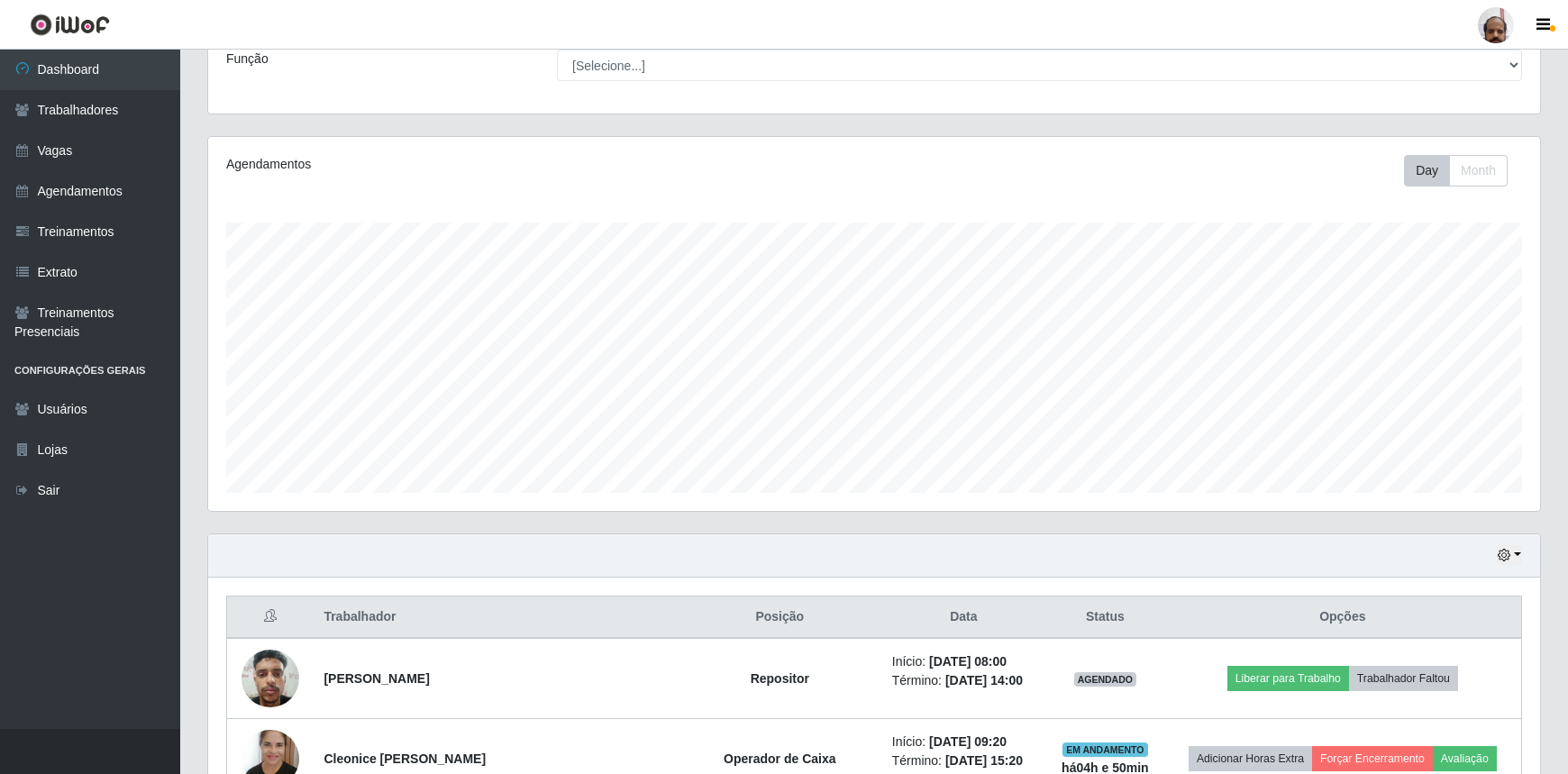
scroll to position [492, 0]
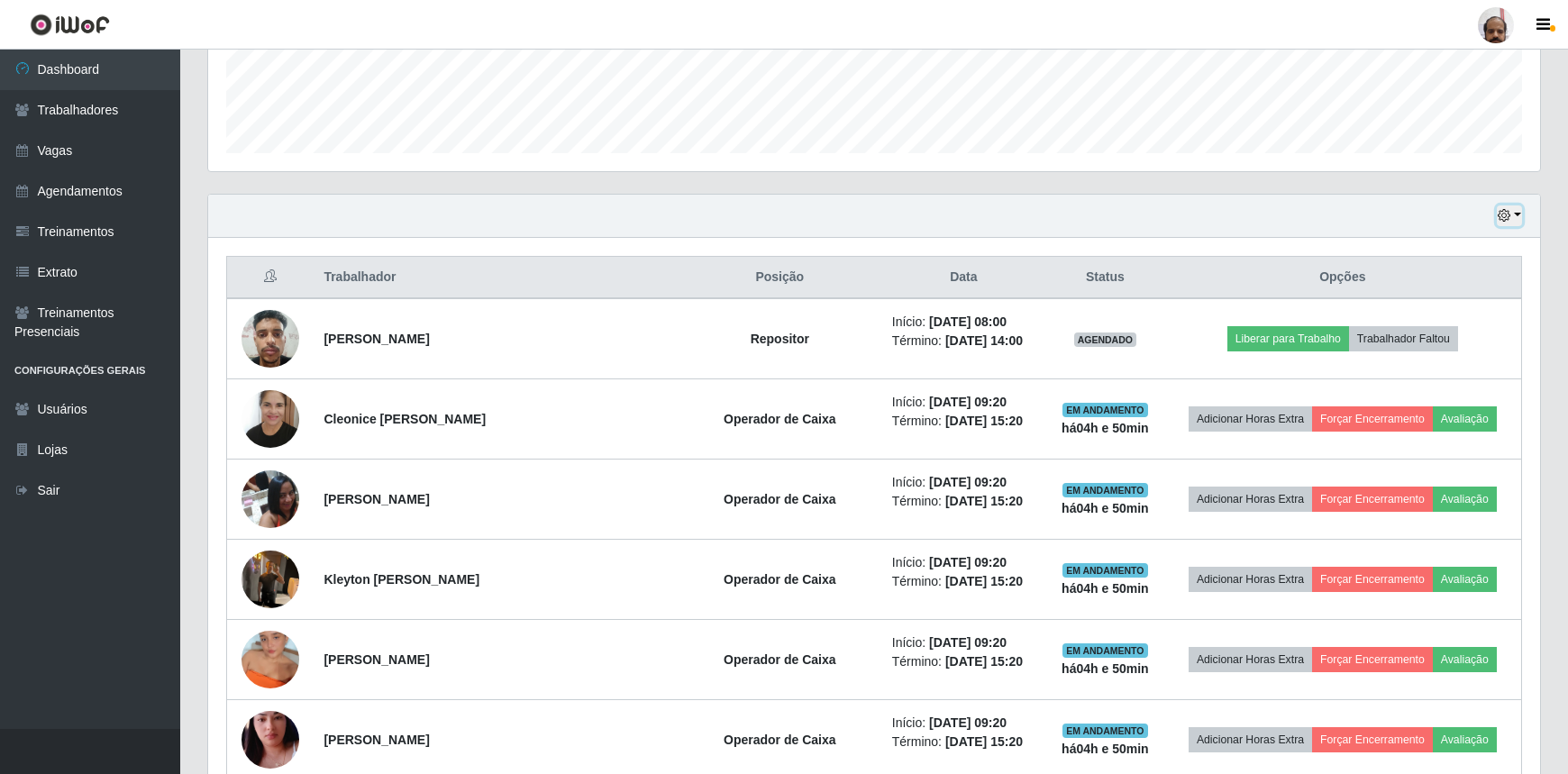
click at [1502, 217] on icon "button" at bounding box center [1504, 216] width 13 height 13
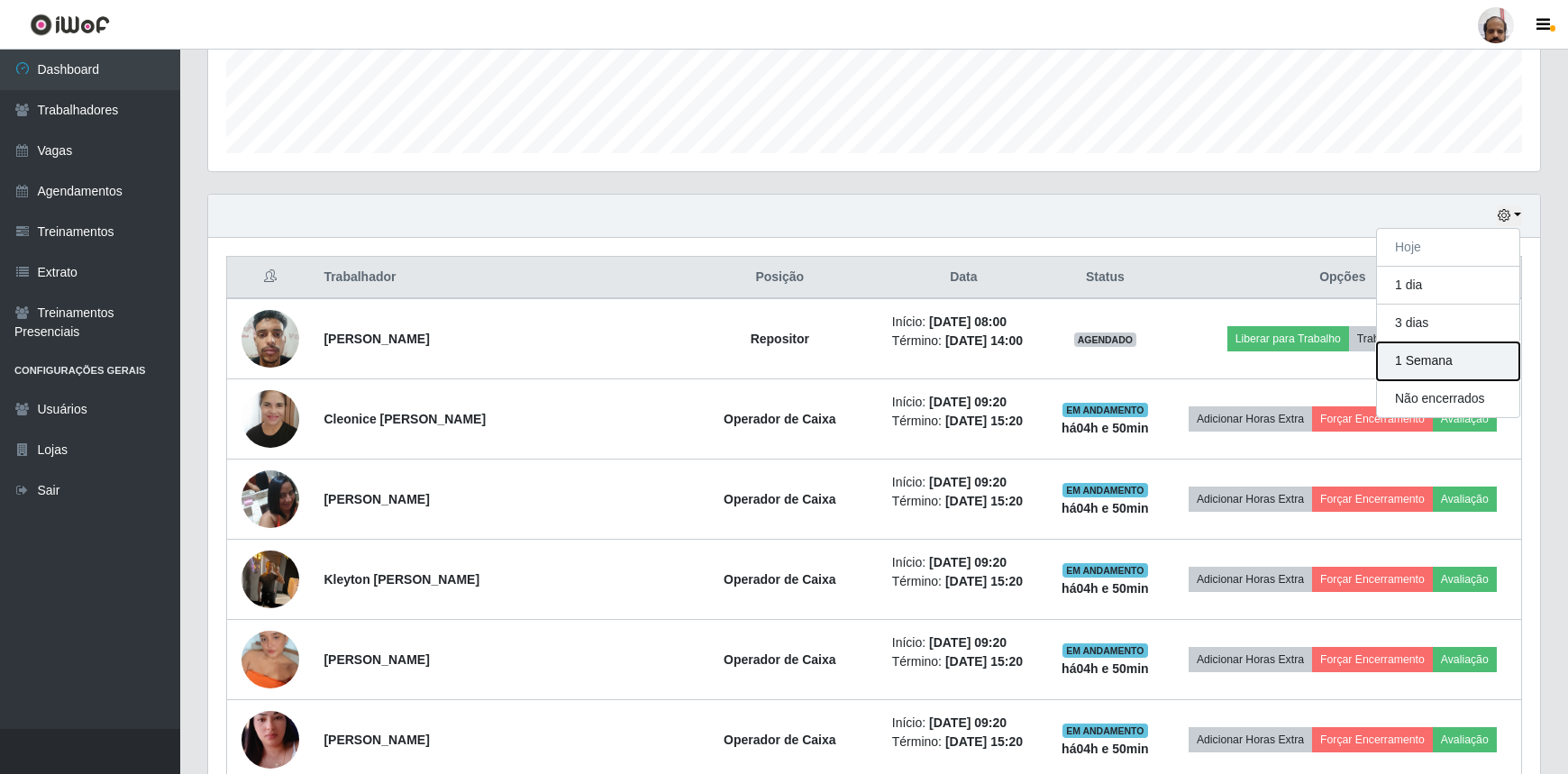
click at [1410, 368] on button "1 Semana" at bounding box center [1447, 361] width 142 height 38
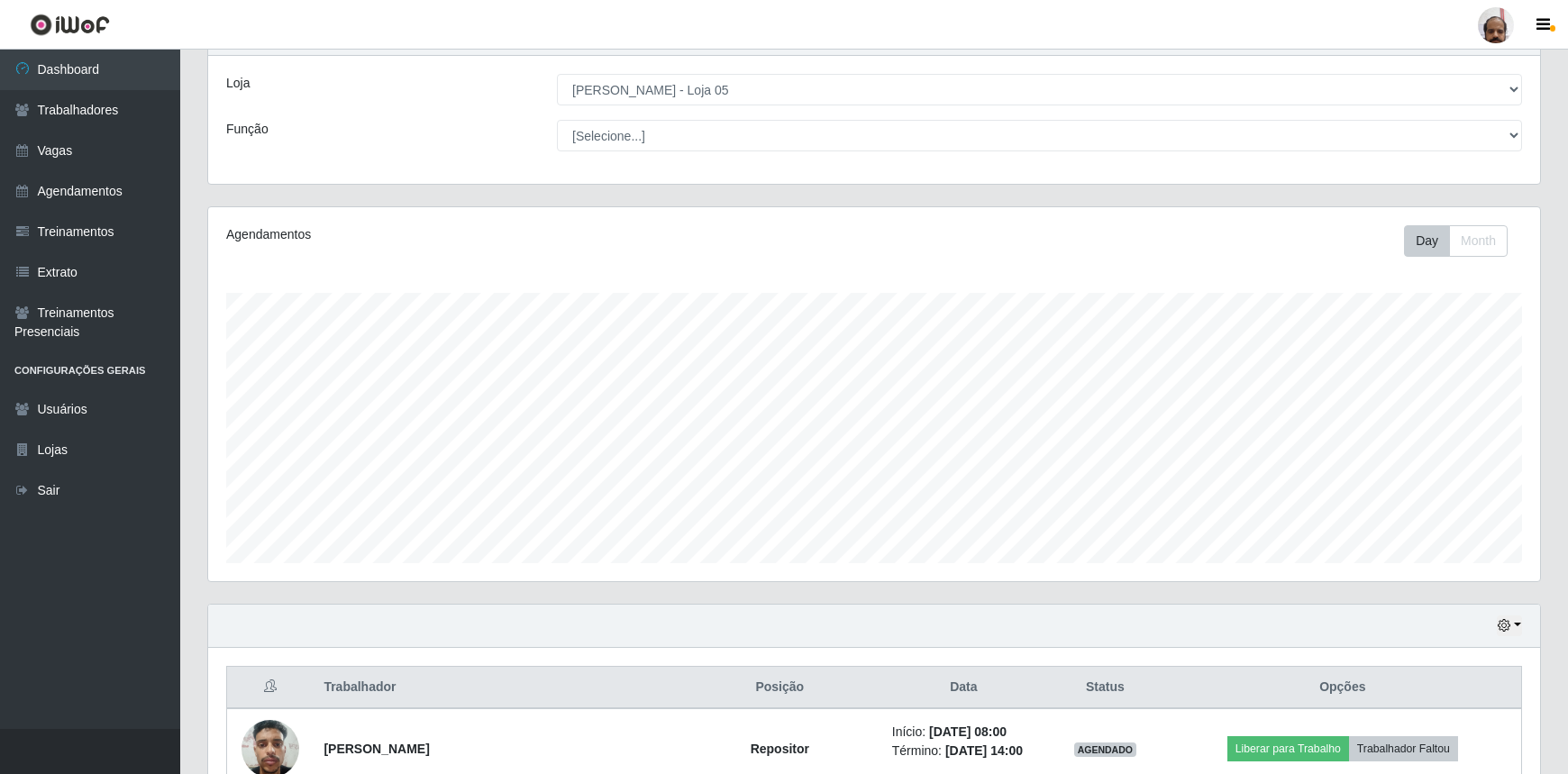
scroll to position [0, 0]
